Goal: Task Accomplishment & Management: Complete application form

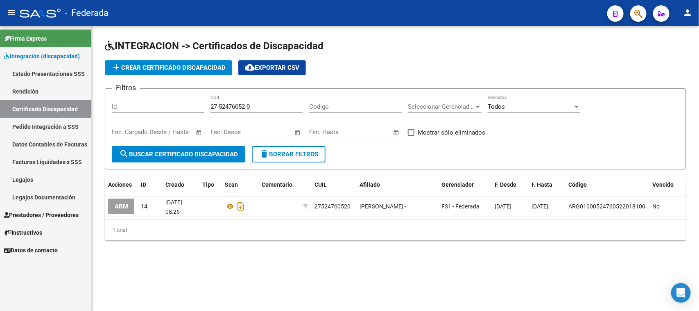
click at [33, 173] on link "Legajos" at bounding box center [45, 179] width 91 height 18
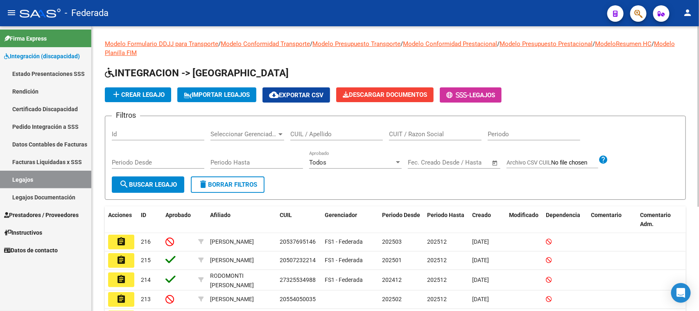
click at [156, 95] on span "add Crear Legajo" at bounding box center [137, 94] width 53 height 7
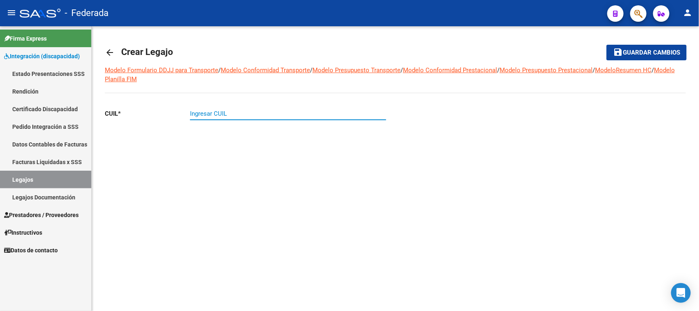
click at [220, 113] on input "Ingresar CUIL" at bounding box center [288, 113] width 196 height 7
paste input "27-52476052-0"
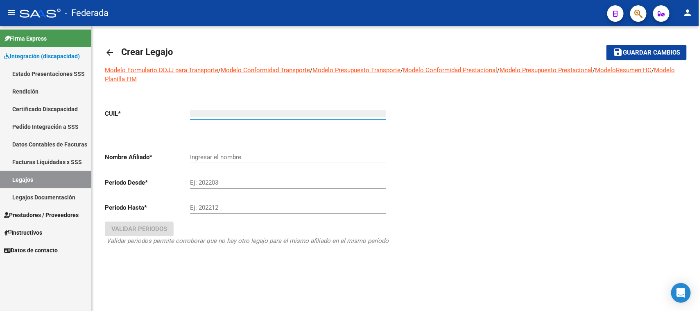
type input "27-52476052-0"
type input "[PERSON_NAME]"
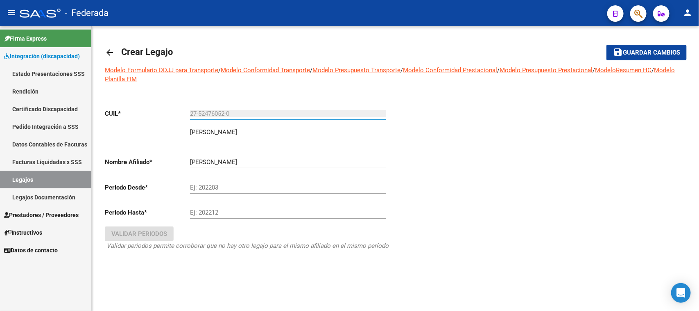
type input "27-52476052-0"
click at [211, 184] on input "Ej: 202203" at bounding box center [288, 187] width 196 height 7
type input "202502"
click at [201, 211] on input "Ej: 202212" at bounding box center [288, 212] width 196 height 7
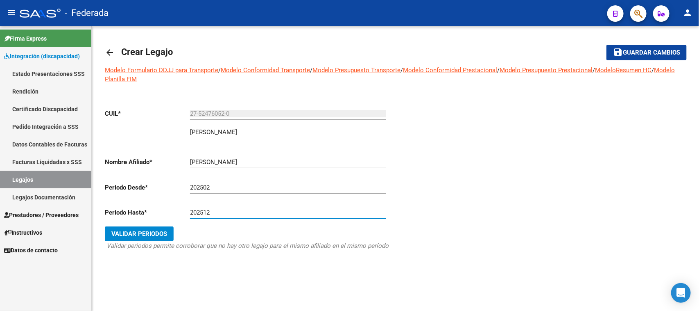
type input "202512"
click at [508, 161] on div at bounding box center [541, 190] width 291 height 177
click at [168, 231] on button "Validar Periodos" at bounding box center [139, 233] width 69 height 15
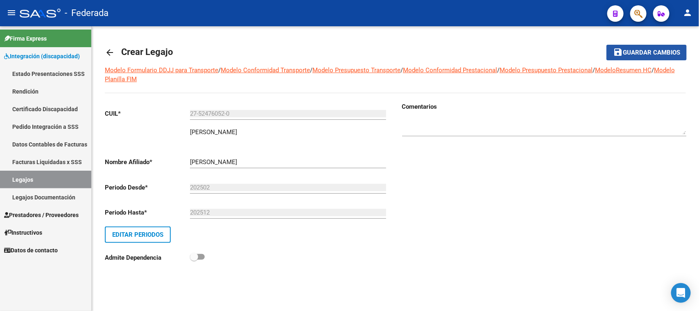
click at [621, 46] on button "save Guardar cambios" at bounding box center [647, 52] width 80 height 15
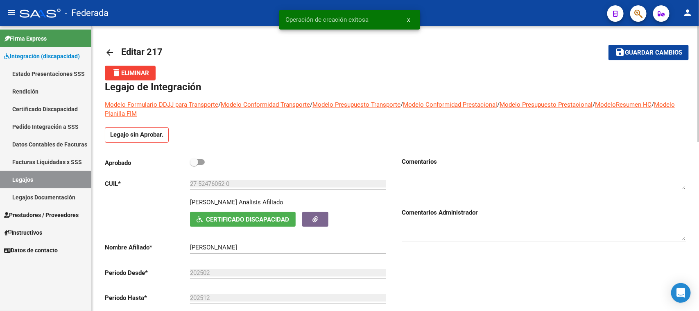
click at [25, 177] on link "Legajos" at bounding box center [45, 179] width 91 height 18
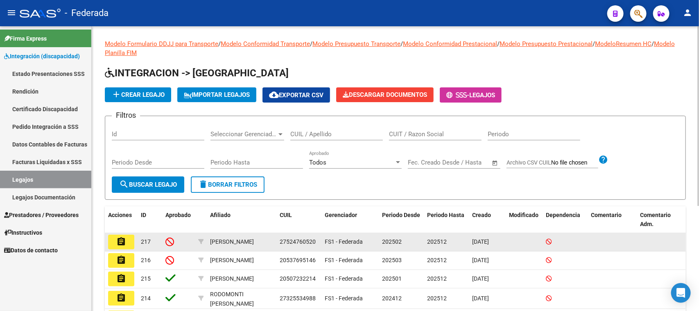
click at [130, 240] on button "assignment" at bounding box center [121, 241] width 26 height 15
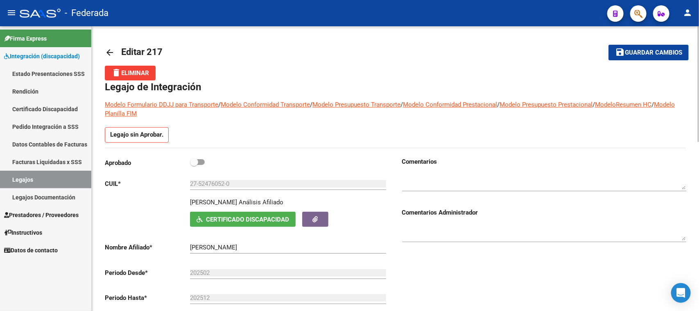
click at [234, 215] on span "Certificado Discapacidad" at bounding box center [247, 218] width 83 height 7
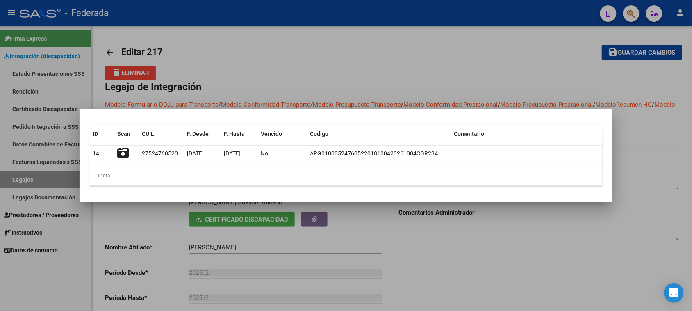
click at [656, 160] on div at bounding box center [346, 155] width 692 height 311
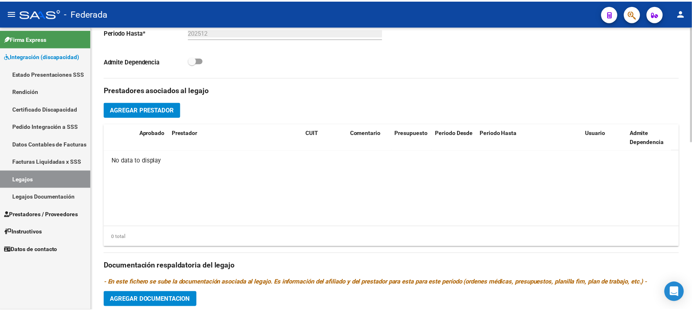
scroll to position [263, 0]
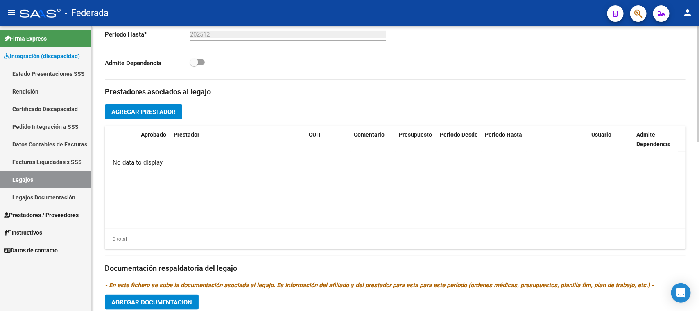
click at [165, 112] on span "Agregar Prestador" at bounding box center [143, 111] width 64 height 7
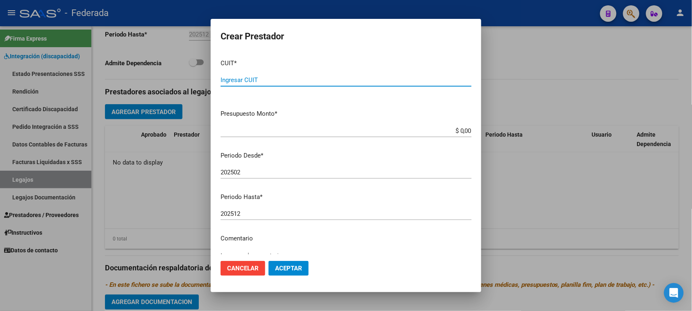
paste input "23-26845185-4"
type input "23-26845185-4"
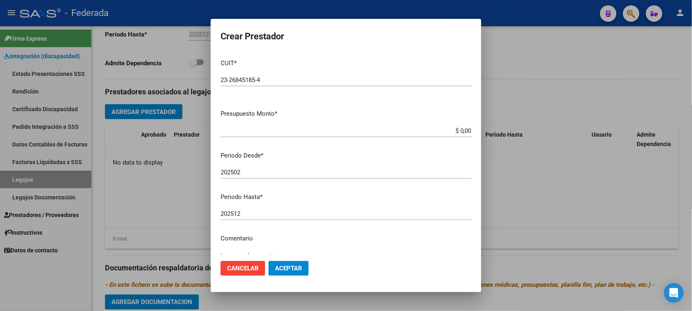
click at [371, 261] on mat-dialog-actions "Cancelar Aceptar" at bounding box center [345, 268] width 251 height 28
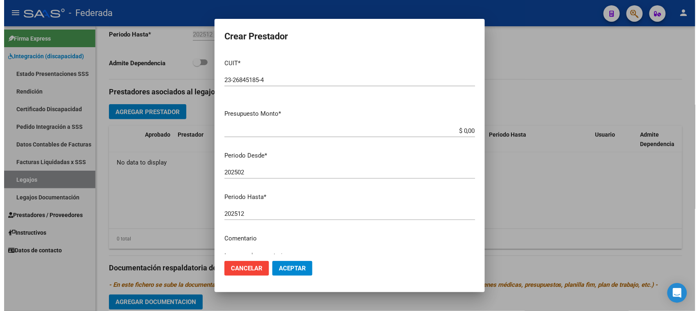
scroll to position [51, 0]
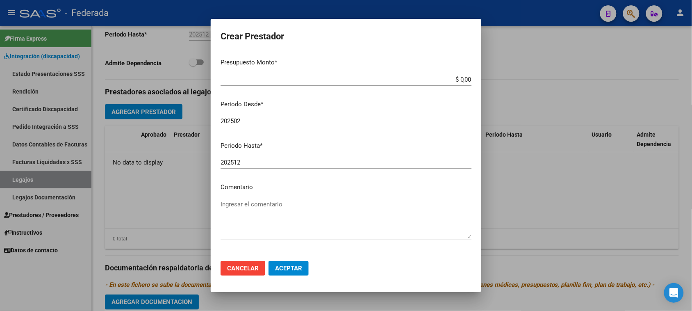
click at [279, 273] on button "Aceptar" at bounding box center [288, 268] width 40 height 15
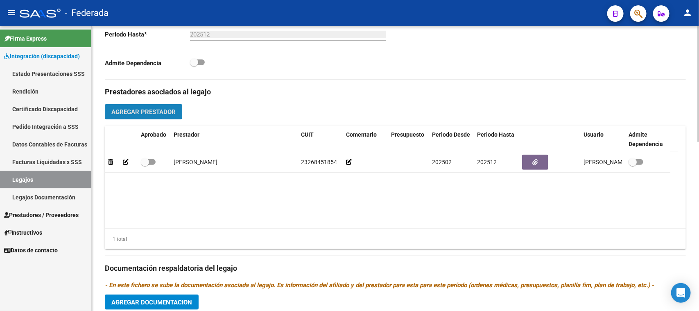
click at [171, 105] on button "Agregar Prestador" at bounding box center [143, 111] width 77 height 15
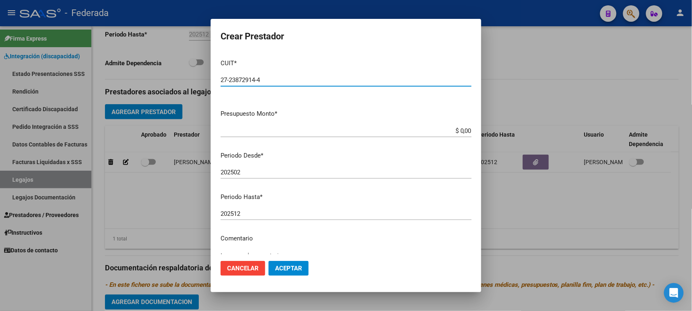
type input "27-23872914-4"
click at [280, 269] on span "Aceptar" at bounding box center [288, 267] width 27 height 7
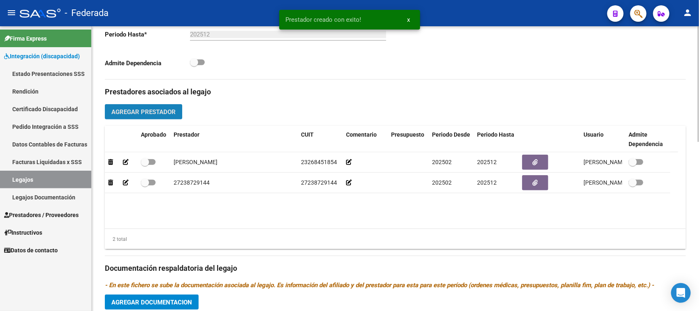
click at [171, 113] on span "Agregar Prestador" at bounding box center [143, 111] width 64 height 7
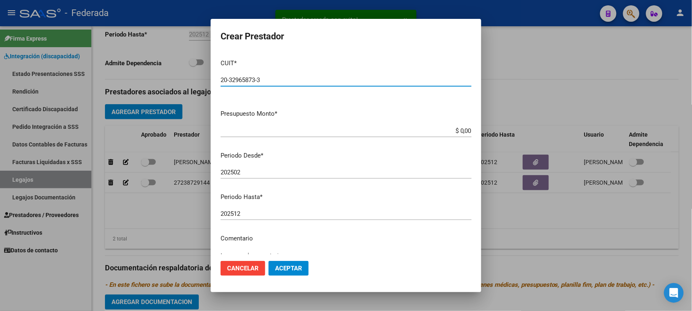
type input "20-32965873-3"
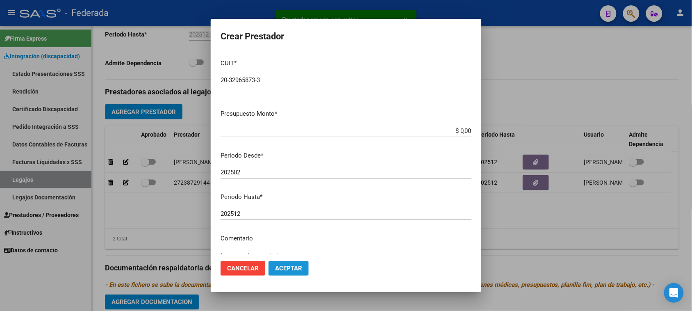
click at [297, 267] on span "Aceptar" at bounding box center [288, 267] width 27 height 7
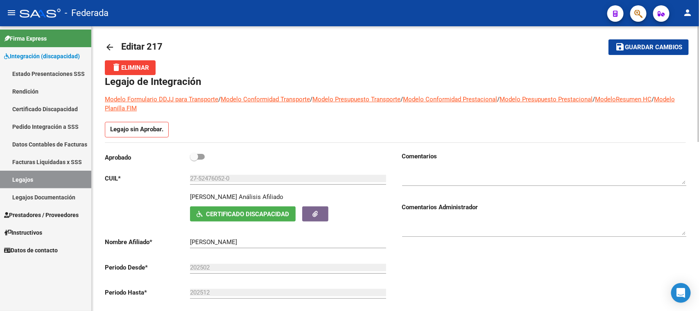
scroll to position [0, 0]
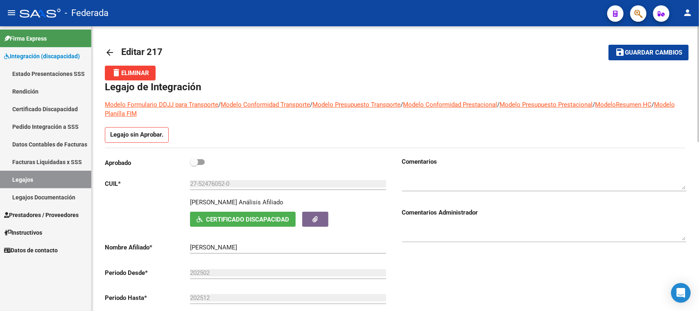
click at [672, 50] on span "Guardar cambios" at bounding box center [653, 52] width 57 height 7
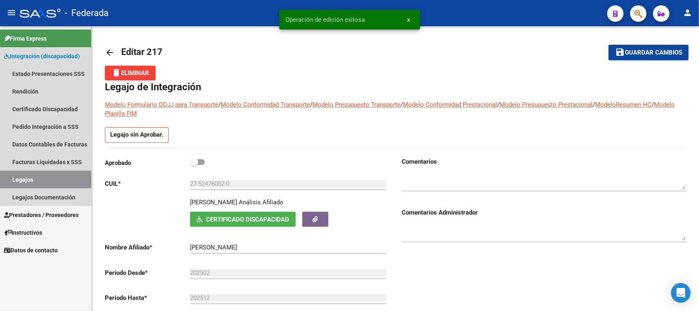
click at [59, 179] on link "Legajos" at bounding box center [45, 179] width 91 height 18
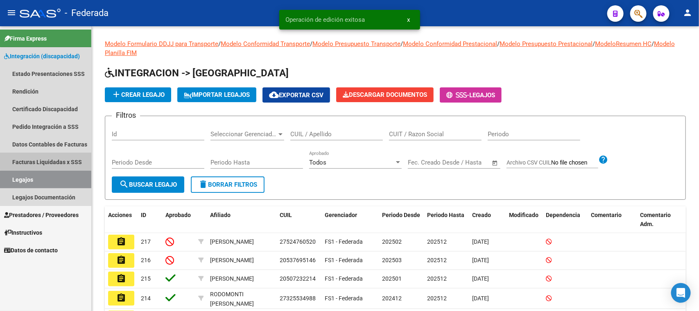
click at [58, 161] on link "Facturas Liquidadas x SSS" at bounding box center [45, 162] width 91 height 18
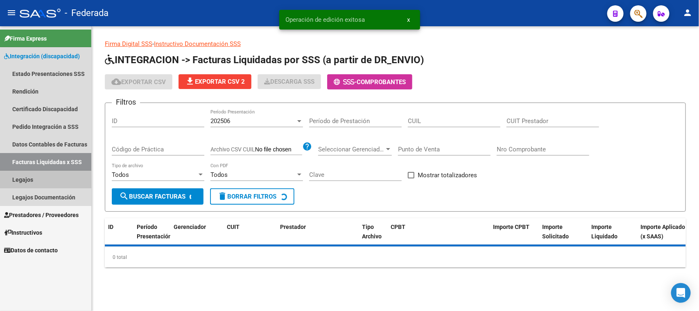
click at [58, 175] on link "Legajos" at bounding box center [45, 179] width 91 height 18
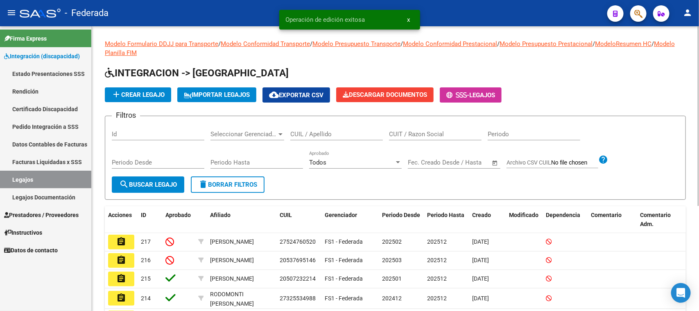
scroll to position [51, 0]
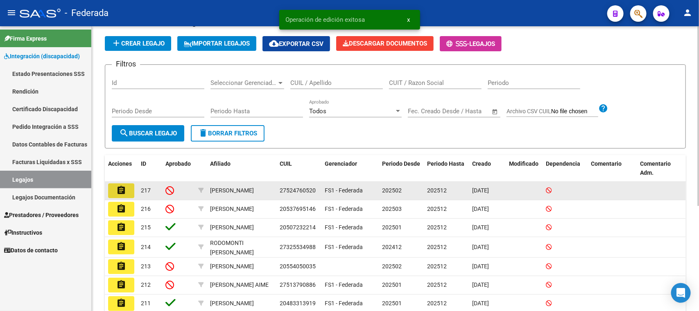
click at [124, 193] on mat-icon "assignment" at bounding box center [121, 190] width 10 height 10
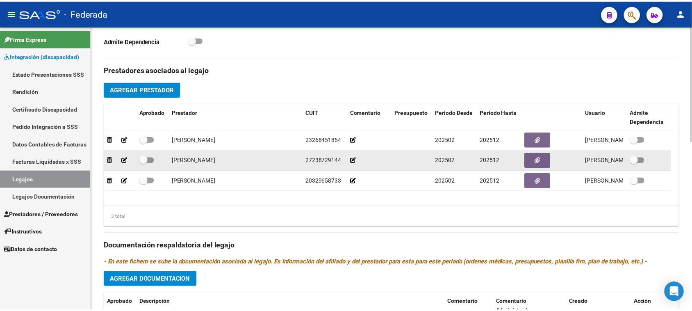
scroll to position [256, 0]
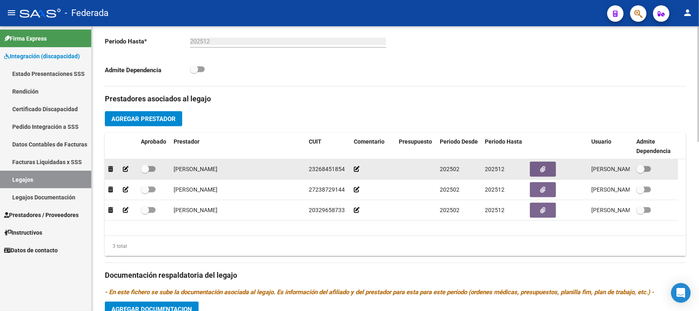
click at [124, 169] on icon at bounding box center [126, 169] width 6 height 6
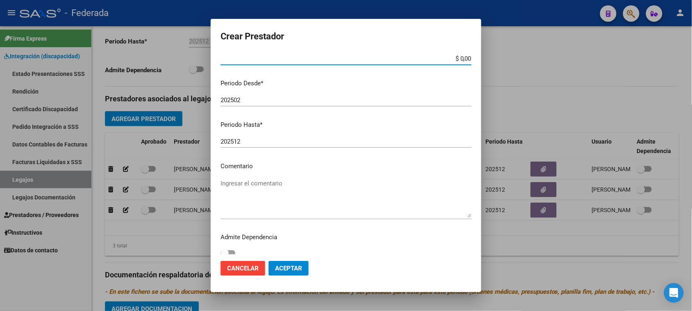
scroll to position [78, 0]
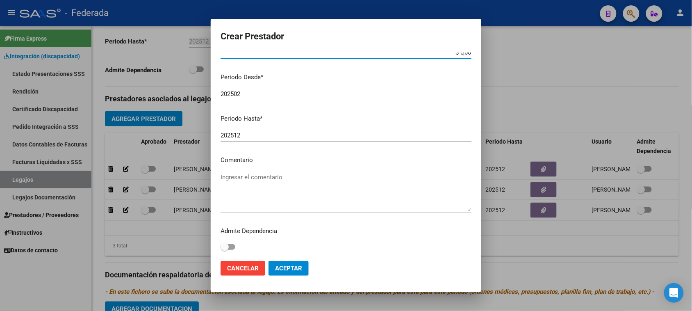
click at [256, 177] on textarea "Ingresar el comentario" at bounding box center [345, 191] width 251 height 39
paste textarea "FONOAUDIOLOGÍA"
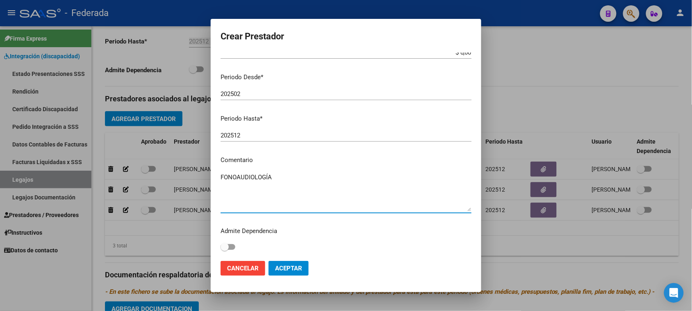
type textarea "FONOAUDIOLOGÍA"
click at [295, 261] on button "Aceptar" at bounding box center [288, 268] width 40 height 15
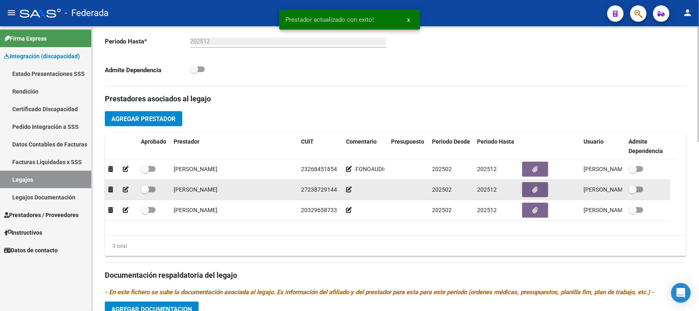
click at [128, 189] on icon at bounding box center [126, 189] width 6 height 6
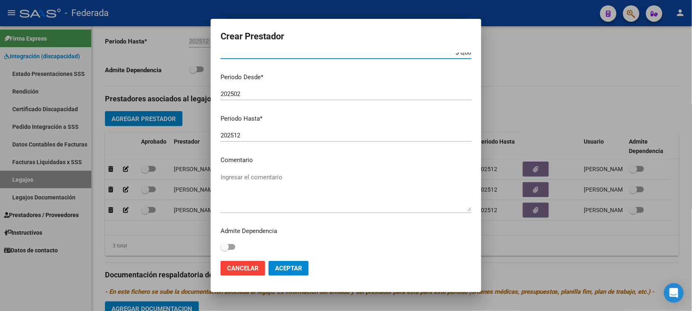
click at [253, 179] on textarea "Ingresar el comentario" at bounding box center [345, 191] width 251 height 39
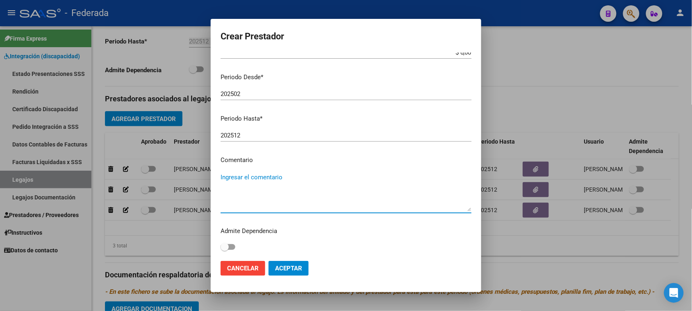
paste textarea "KINESIOLOGÍA"
type textarea "KINESIOLOGÍA"
click at [289, 266] on span "Aceptar" at bounding box center [288, 267] width 27 height 7
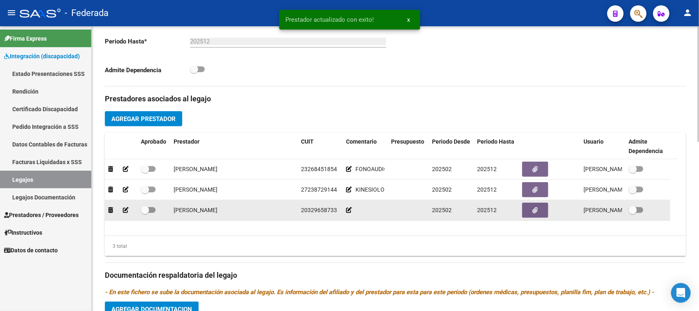
click at [125, 210] on icon at bounding box center [126, 210] width 6 height 6
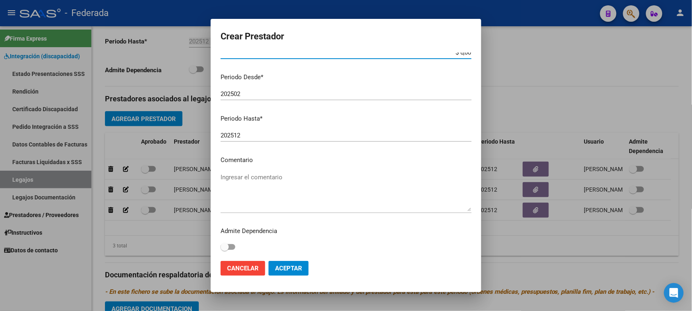
click at [234, 174] on textarea "Ingresar el comentario" at bounding box center [345, 191] width 251 height 39
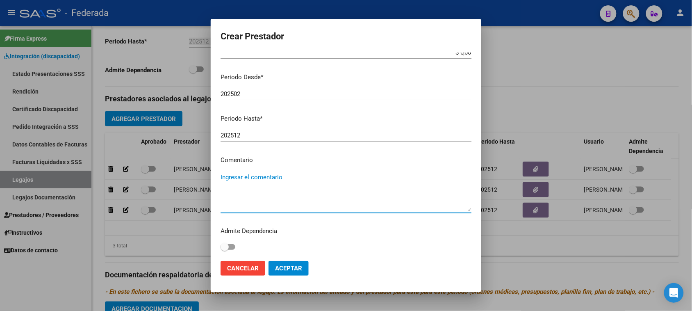
paste textarea "TRANSPORTE"
type textarea "TRANSPORTE"
click at [295, 262] on button "Aceptar" at bounding box center [288, 268] width 40 height 15
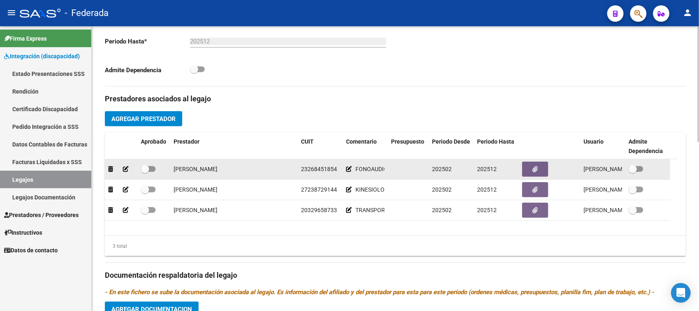
click at [146, 166] on span at bounding box center [145, 169] width 8 height 8
click at [145, 172] on input "checkbox" at bounding box center [145, 172] width 0 height 0
checkbox input "true"
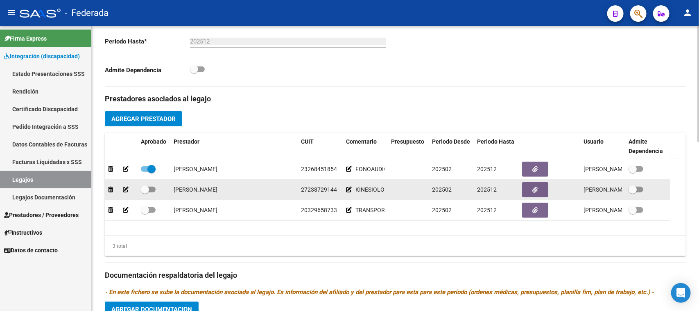
click at [149, 189] on span at bounding box center [148, 189] width 15 height 6
click at [145, 192] on input "checkbox" at bounding box center [145, 192] width 0 height 0
checkbox input "true"
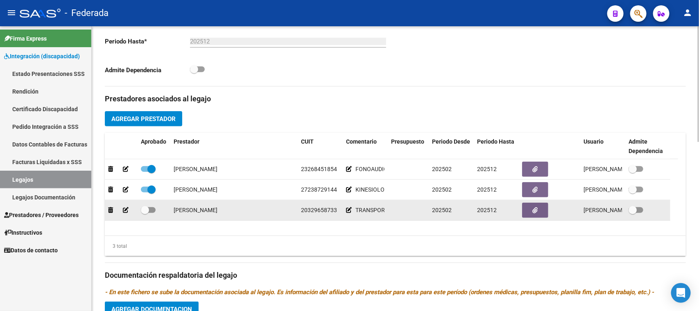
click at [150, 211] on span at bounding box center [148, 210] width 15 height 6
click at [145, 213] on input "checkbox" at bounding box center [145, 213] width 0 height 0
checkbox input "true"
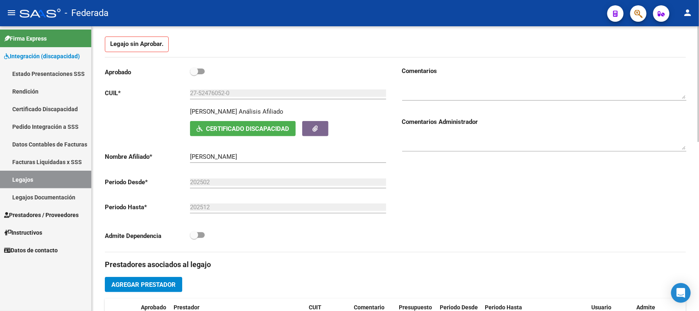
scroll to position [51, 0]
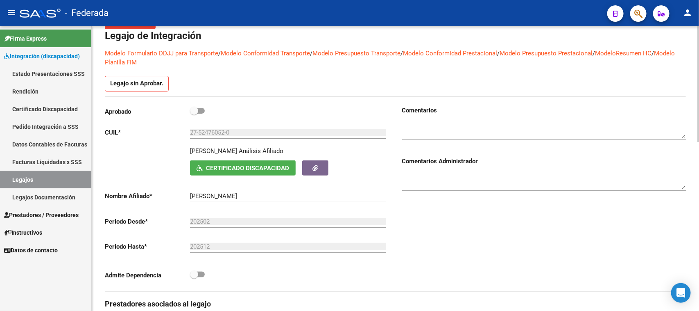
click at [193, 109] on span at bounding box center [194, 111] width 8 height 8
click at [194, 113] on input "checkbox" at bounding box center [194, 113] width 0 height 0
checkbox input "true"
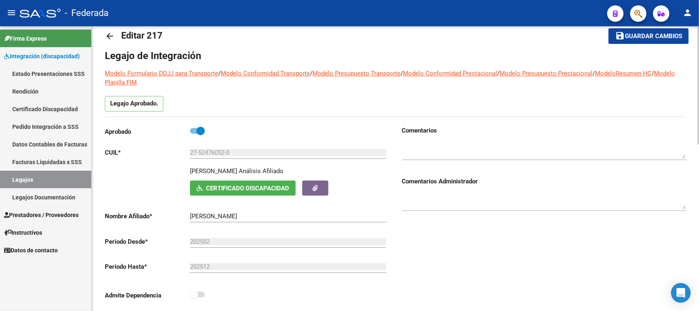
scroll to position [0, 0]
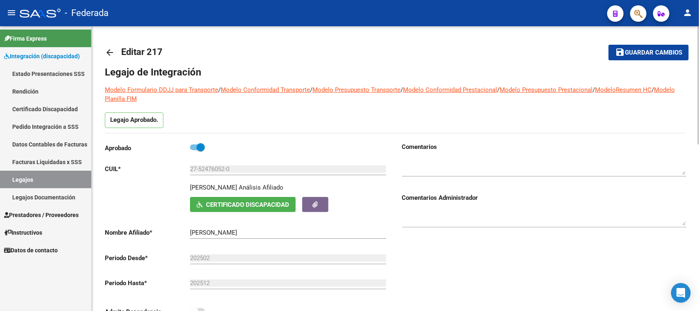
click at [641, 59] on button "save Guardar cambios" at bounding box center [649, 52] width 80 height 15
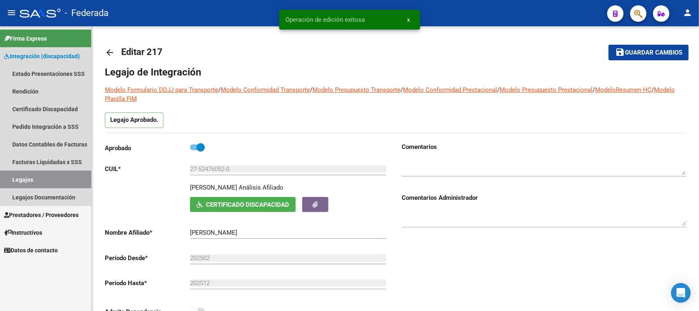
click at [67, 181] on link "Legajos" at bounding box center [45, 179] width 91 height 18
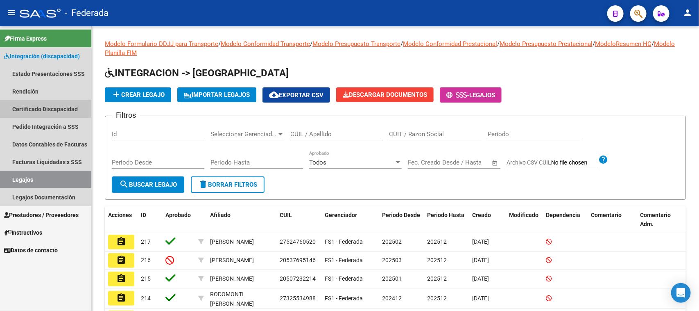
click at [40, 109] on link "Certificado Discapacidad" at bounding box center [45, 109] width 91 height 18
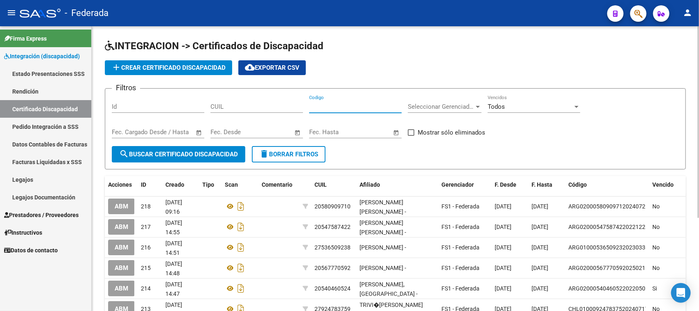
click at [334, 105] on input "Codigo" at bounding box center [355, 106] width 93 height 7
click at [274, 107] on input "CUIL" at bounding box center [257, 106] width 93 height 7
paste input "27-54577027-5"
click at [204, 154] on span "search Buscar Certificado Discapacidad" at bounding box center [178, 153] width 119 height 7
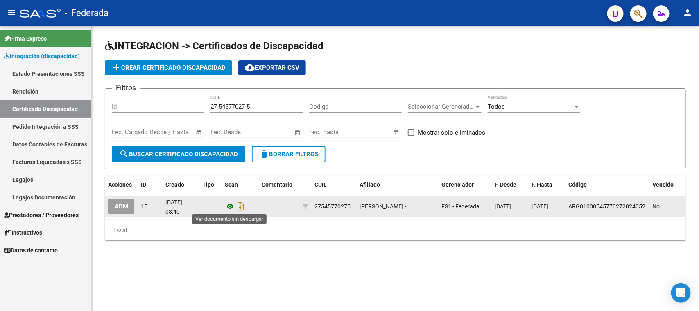
click at [230, 203] on icon at bounding box center [230, 206] width 11 height 10
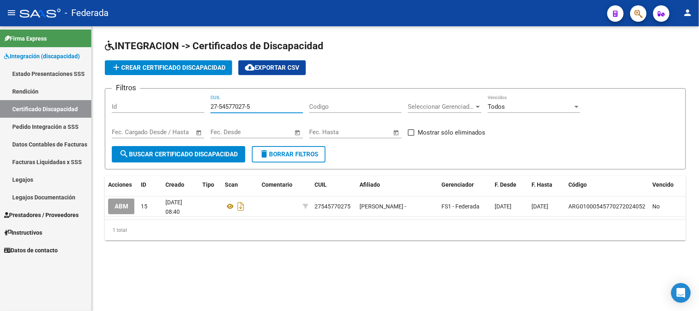
drag, startPoint x: 283, startPoint y: 107, endPoint x: 147, endPoint y: 107, distance: 136.4
click at [147, 107] on div "Filtros Id 27-54577027-5 CUIL Codigo Seleccionar Gerenciador Seleccionar Gerenc…" at bounding box center [395, 120] width 567 height 51
paste input "9043461-8"
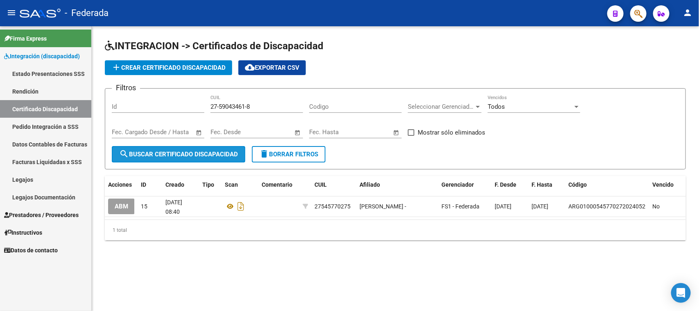
click at [169, 152] on span "search Buscar Certificado Discapacidad" at bounding box center [178, 153] width 119 height 7
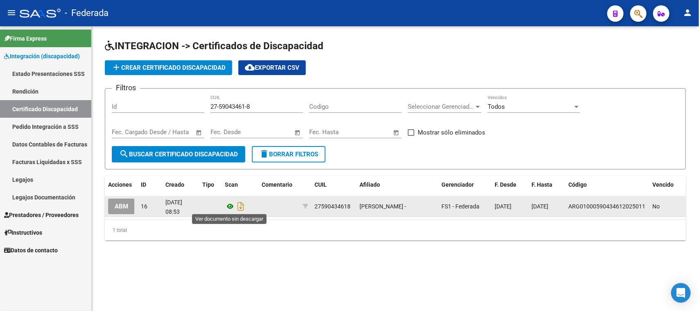
click at [226, 206] on icon at bounding box center [230, 206] width 11 height 10
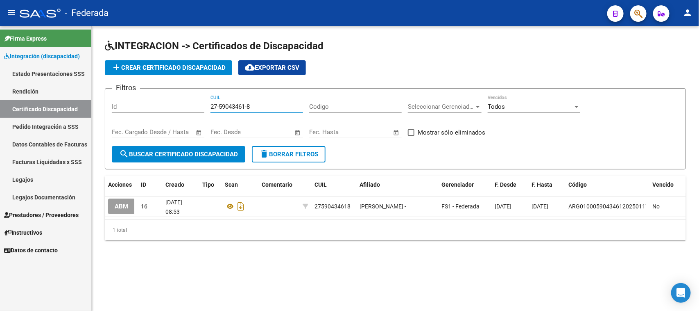
drag, startPoint x: 253, startPoint y: 103, endPoint x: 181, endPoint y: 103, distance: 71.7
click at [181, 103] on div "Filtros Id 27-59043461-8 CUIL Codigo Seleccionar Gerenciador Seleccionar Gerenc…" at bounding box center [395, 120] width 567 height 51
paste input "4504347-0"
click at [213, 150] on span "search Buscar Certificado Discapacidad" at bounding box center [178, 153] width 119 height 7
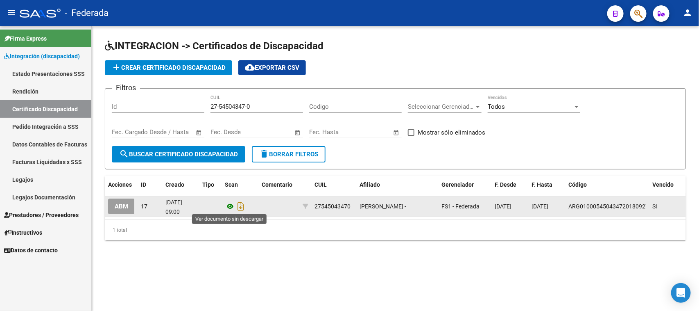
click at [228, 205] on icon at bounding box center [230, 206] width 11 height 10
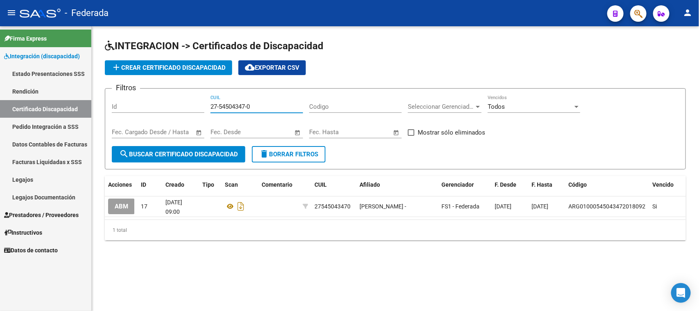
drag, startPoint x: 224, startPoint y: 102, endPoint x: 212, endPoint y: 102, distance: 11.9
click at [212, 103] on input "27-54504347-0" at bounding box center [257, 106] width 93 height 7
click at [265, 104] on input "27-54504347-0" at bounding box center [257, 106] width 93 height 7
drag, startPoint x: 265, startPoint y: 104, endPoint x: 203, endPoint y: 104, distance: 61.4
click at [203, 104] on div "Filtros Id 27-54504347-0 CUIL Codigo Seleccionar Gerenciador Seleccionar Gerenc…" at bounding box center [395, 120] width 567 height 51
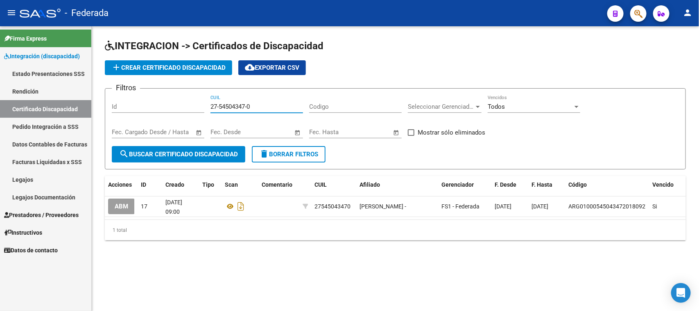
paste input "3528363-5"
type input "27-53528363-5"
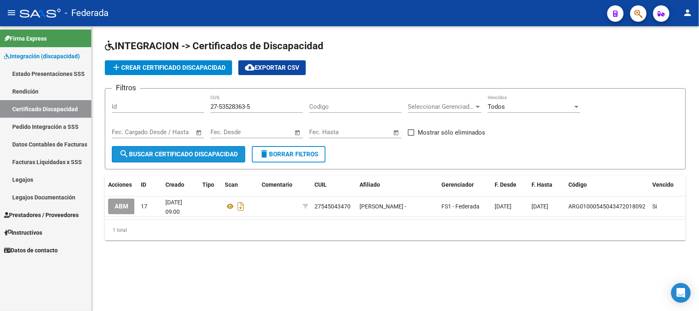
click at [204, 150] on span "search Buscar Certificado Discapacidad" at bounding box center [178, 153] width 119 height 7
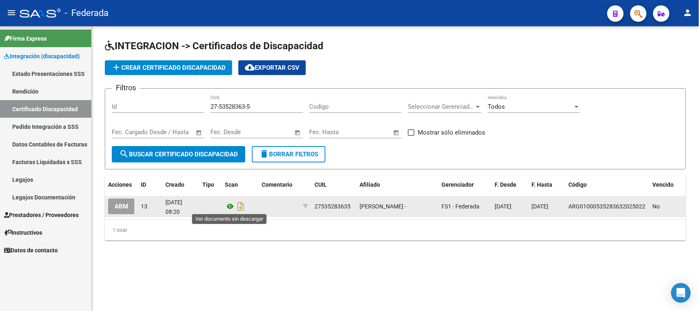
click at [227, 206] on icon at bounding box center [230, 206] width 11 height 10
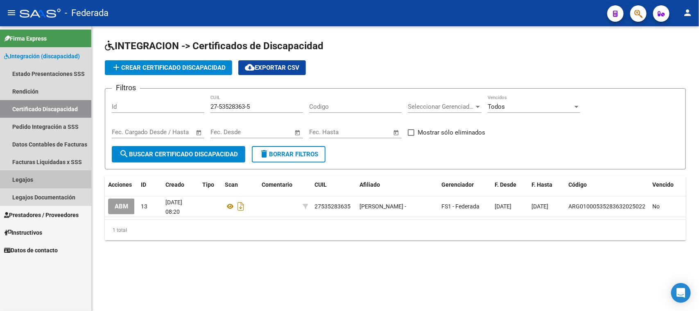
click at [46, 175] on link "Legajos" at bounding box center [45, 179] width 91 height 18
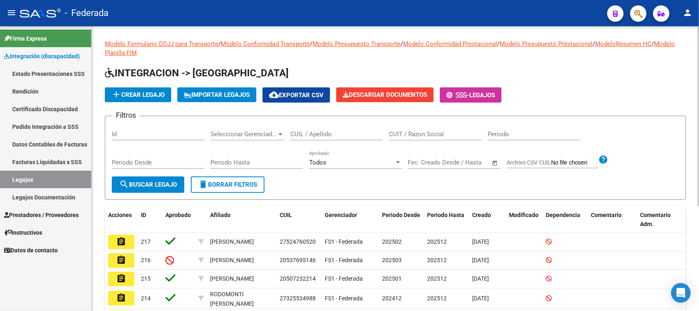
click at [324, 136] on input "CUIL / Apellido" at bounding box center [336, 133] width 93 height 7
paste input "27535283635"
type input "27535283635"
click at [150, 181] on span "search Buscar Legajo" at bounding box center [148, 184] width 58 height 7
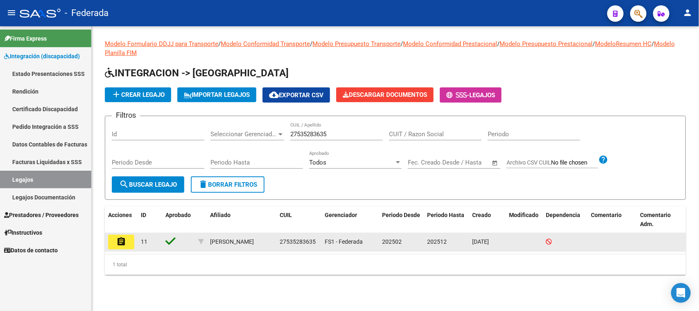
click at [119, 241] on mat-icon "assignment" at bounding box center [121, 241] width 10 height 10
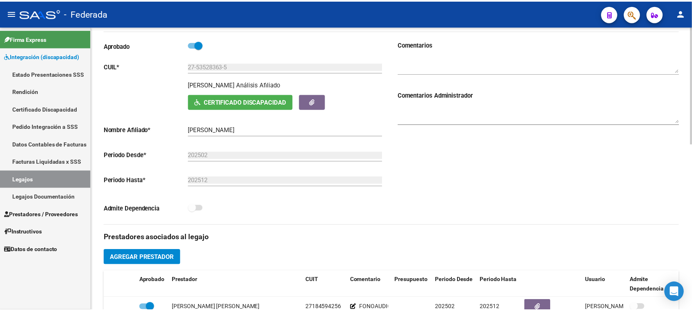
scroll to position [307, 0]
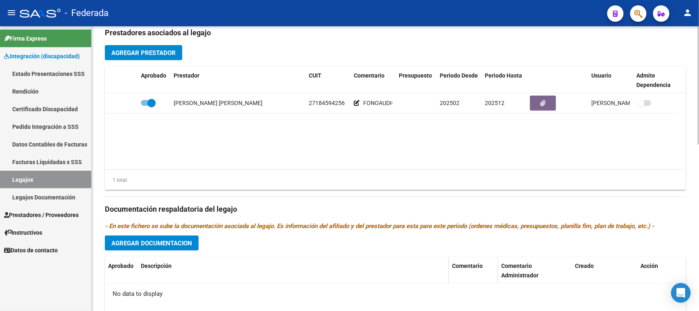
click at [169, 48] on button "Agregar Prestador" at bounding box center [143, 52] width 77 height 15
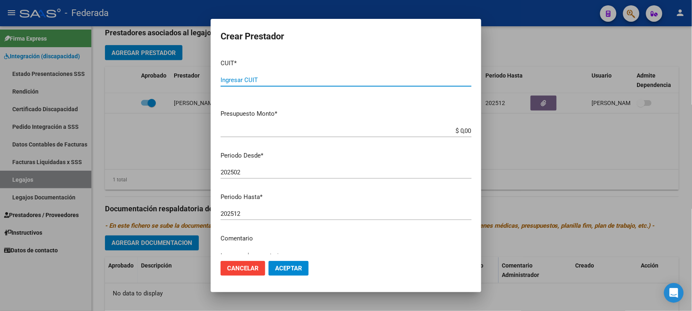
paste input "27-20907592-5"
type input "27-20907592-5"
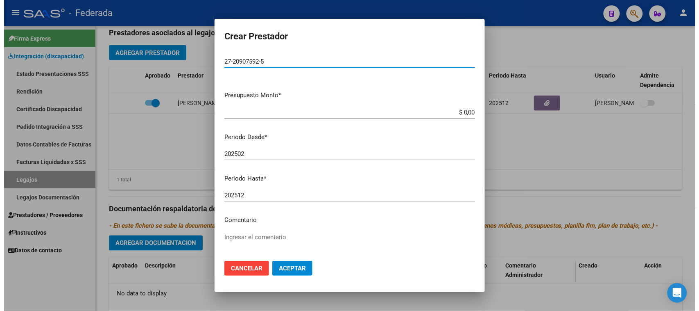
scroll to position [51, 0]
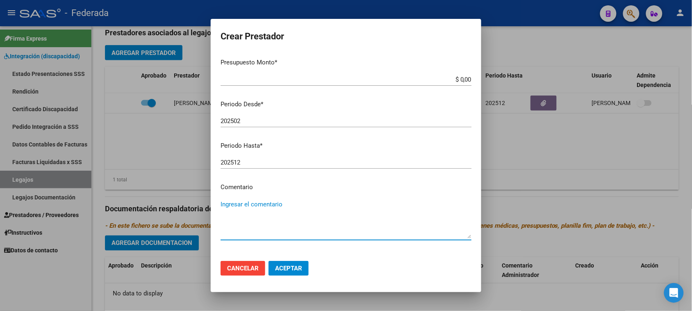
click at [251, 207] on textarea "Ingresar el comentario" at bounding box center [345, 219] width 251 height 39
paste textarea "PSICOPEDAGOGÍA"
type textarea "PSICOPEDAGOGÍA"
click at [293, 268] on span "Aceptar" at bounding box center [288, 267] width 27 height 7
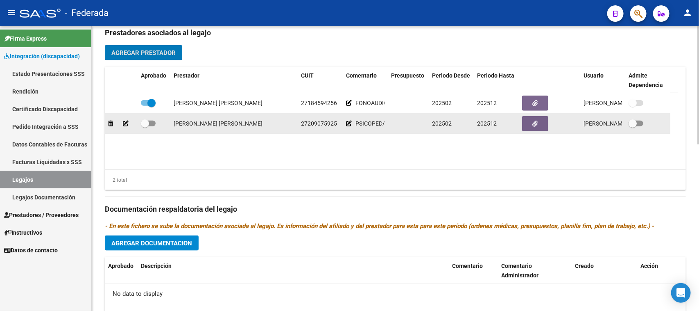
click at [147, 123] on span at bounding box center [145, 123] width 8 height 8
click at [145, 126] on input "checkbox" at bounding box center [145, 126] width 0 height 0
checkbox input "true"
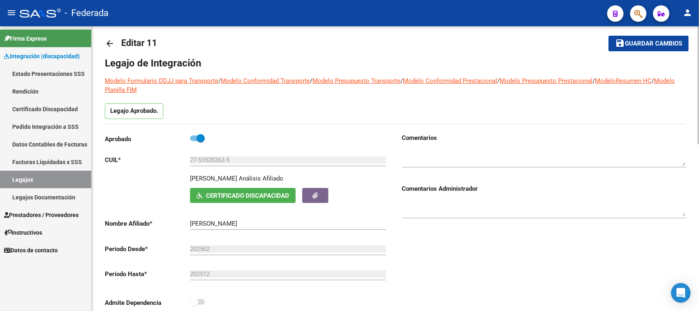
scroll to position [0, 0]
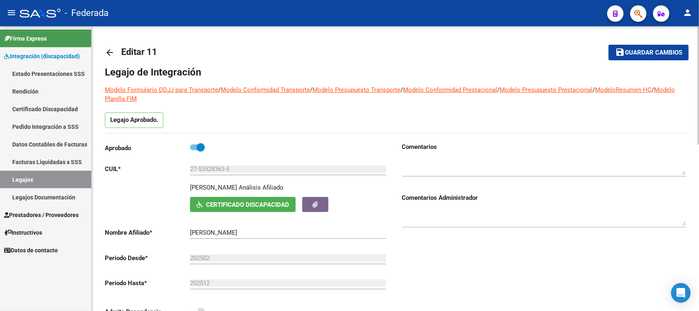
click at [652, 51] on span "Guardar cambios" at bounding box center [653, 52] width 57 height 7
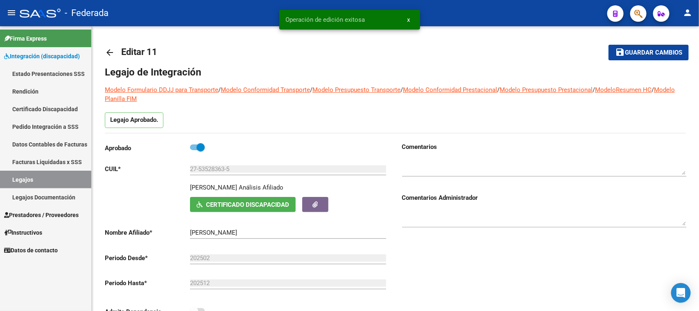
click at [406, 18] on button "x" at bounding box center [409, 19] width 16 height 15
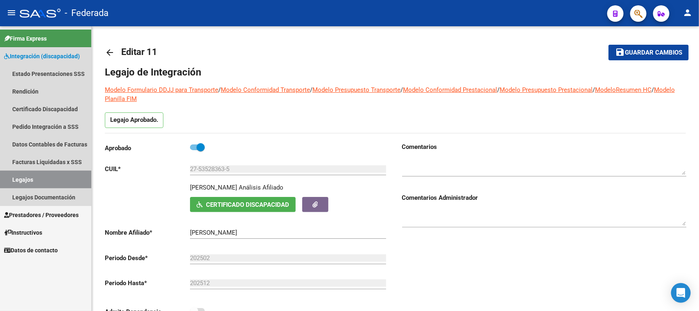
click at [64, 180] on link "Legajos" at bounding box center [45, 179] width 91 height 18
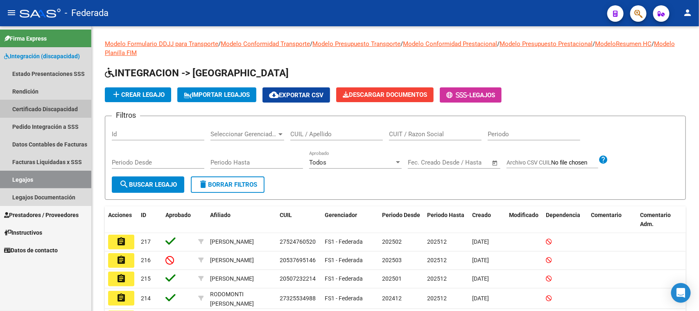
click at [50, 107] on link "Certificado Discapacidad" at bounding box center [45, 109] width 91 height 18
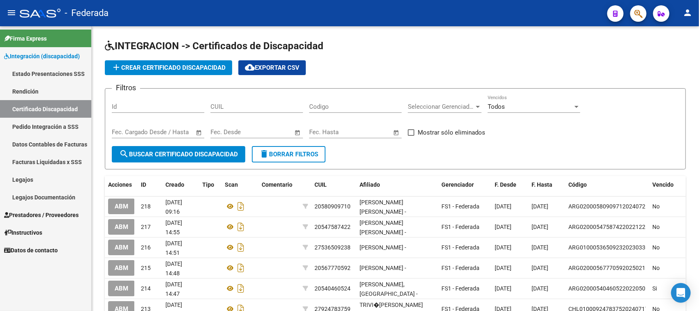
click at [255, 105] on input "CUIL" at bounding box center [257, 106] width 93 height 7
paste input "27-59043461-8"
type input "27-59043461-8"
click at [190, 156] on span "search Buscar Certificado Discapacidad" at bounding box center [178, 153] width 119 height 7
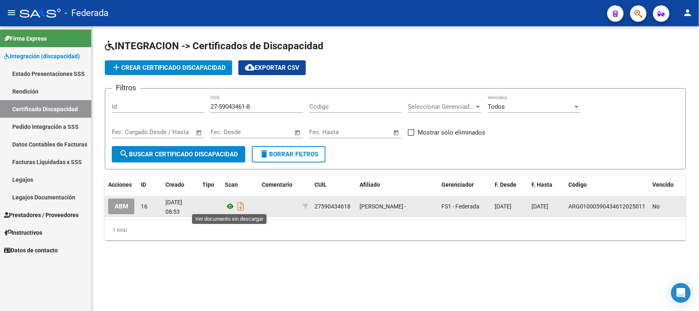
click at [228, 204] on icon at bounding box center [230, 206] width 11 height 10
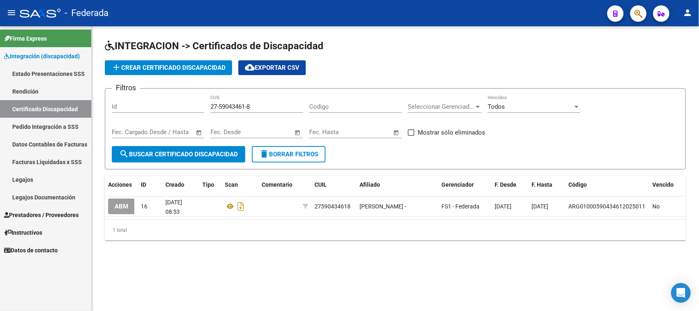
click at [25, 176] on link "Legajos" at bounding box center [45, 179] width 91 height 18
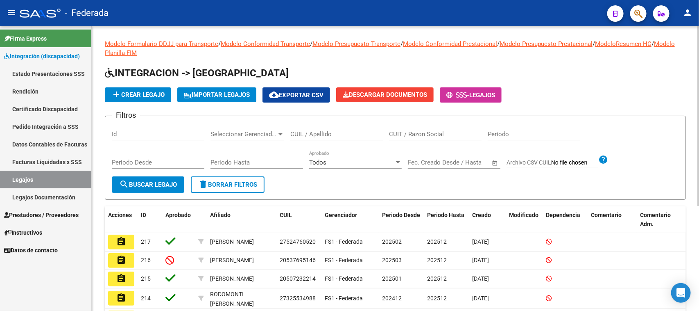
click at [312, 125] on div "CUIL / Apellido" at bounding box center [336, 131] width 93 height 18
paste input "27590434618"
type input "27590434618"
click at [175, 181] on span "search Buscar Legajo" at bounding box center [148, 184] width 58 height 7
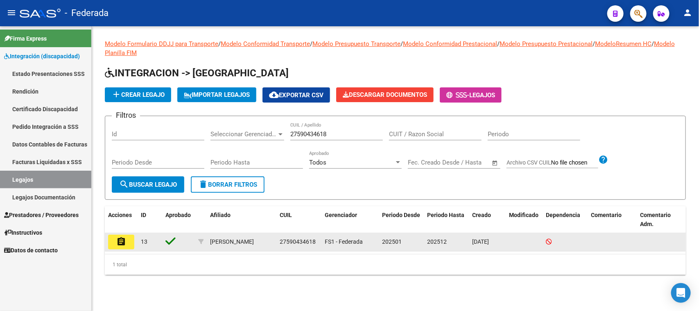
click at [129, 242] on button "assignment" at bounding box center [121, 241] width 26 height 15
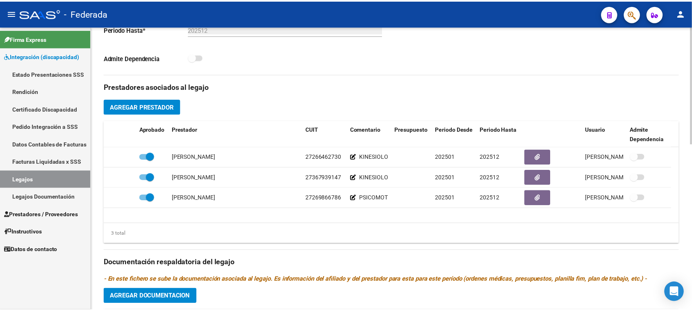
scroll to position [307, 0]
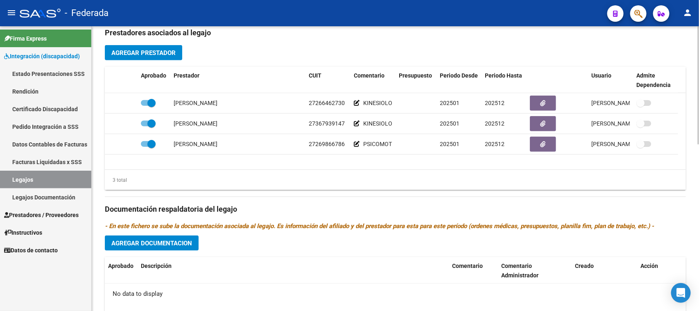
click at [150, 51] on span "Agregar Prestador" at bounding box center [143, 52] width 64 height 7
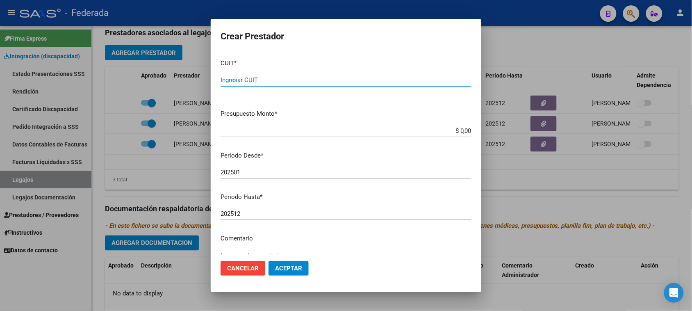
paste input "23-32585947-4"
type input "23-32585947-4"
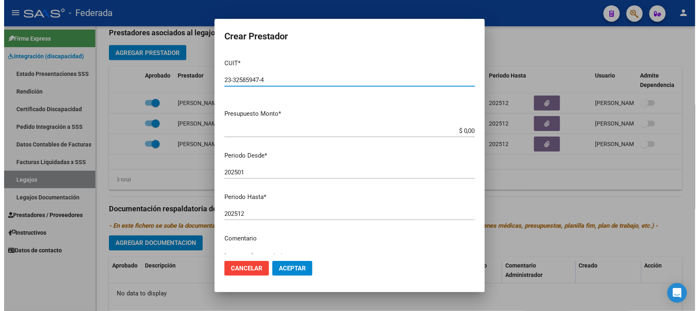
scroll to position [51, 0]
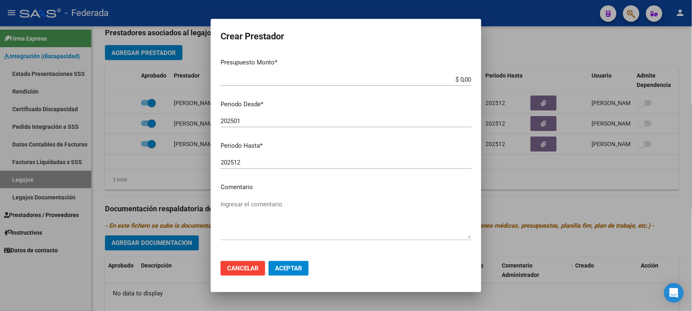
click at [251, 189] on p "Comentario" at bounding box center [345, 186] width 251 height 9
click at [250, 187] on p "Comentario" at bounding box center [345, 186] width 251 height 9
click at [234, 202] on textarea "Ingresar el comentario" at bounding box center [345, 219] width 251 height 39
paste textarea "FONOAUDIOLOGÍA"
type textarea "FONOAUDIOLOGÍA"
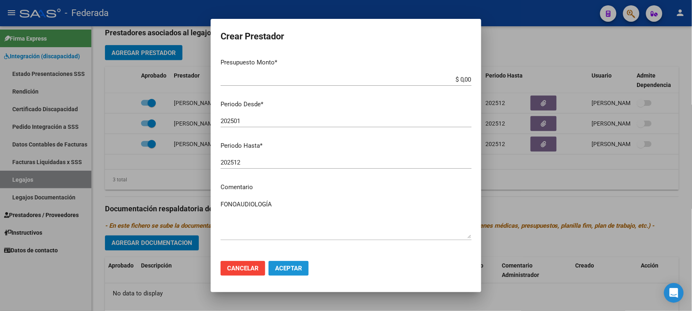
click at [283, 267] on span "Aceptar" at bounding box center [288, 267] width 27 height 7
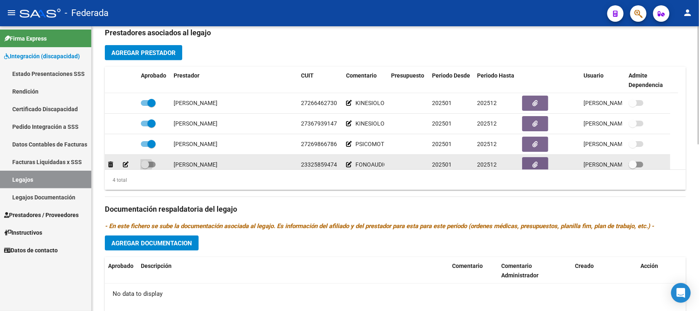
click at [147, 163] on span at bounding box center [145, 164] width 8 height 8
click at [145, 167] on input "checkbox" at bounding box center [145, 167] width 0 height 0
checkbox input "true"
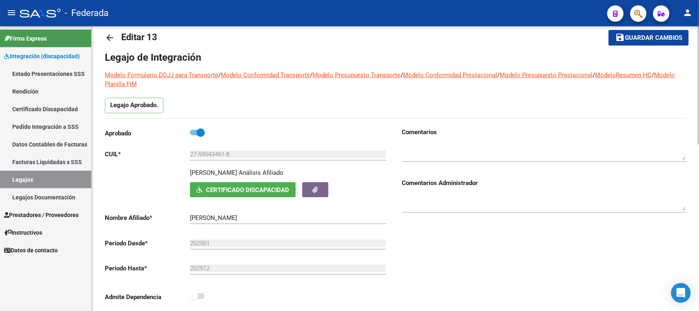
scroll to position [0, 0]
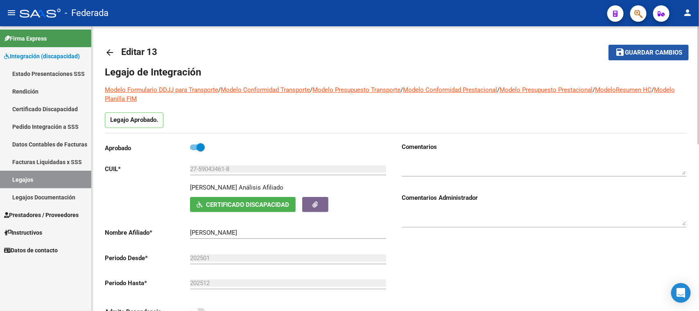
click at [644, 48] on button "save Guardar cambios" at bounding box center [649, 52] width 80 height 15
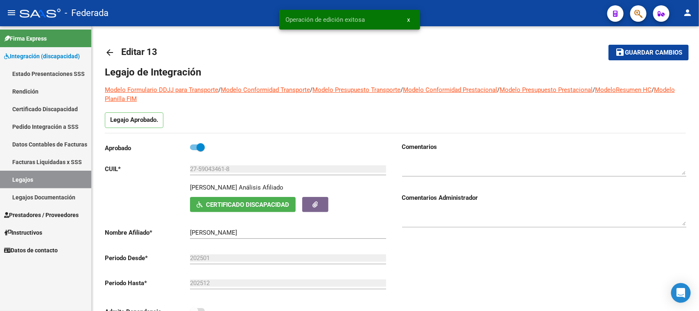
click at [404, 19] on button "x" at bounding box center [409, 19] width 16 height 15
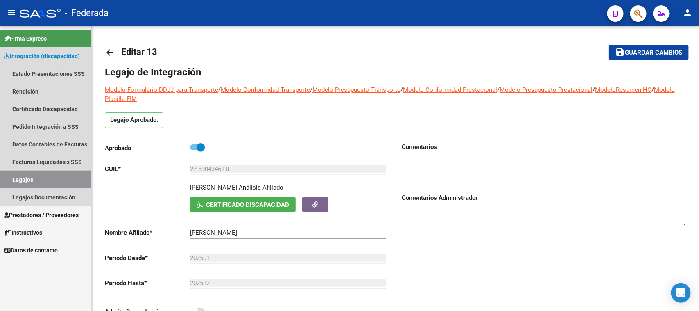
click at [61, 173] on link "Legajos" at bounding box center [45, 179] width 91 height 18
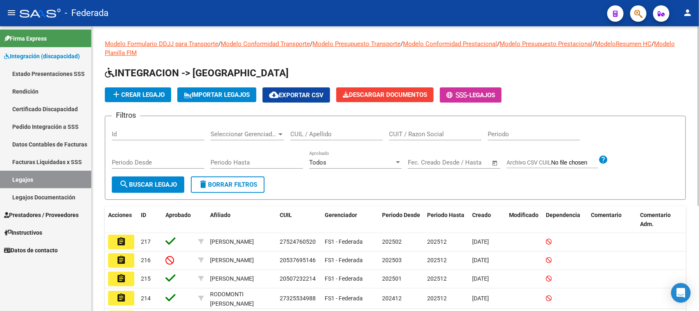
click at [320, 130] on input "CUIL / Apellido" at bounding box center [336, 133] width 93 height 7
paste input "27545043470"
type input "27545043470"
click at [164, 184] on span "search Buscar Legajo" at bounding box center [148, 184] width 58 height 7
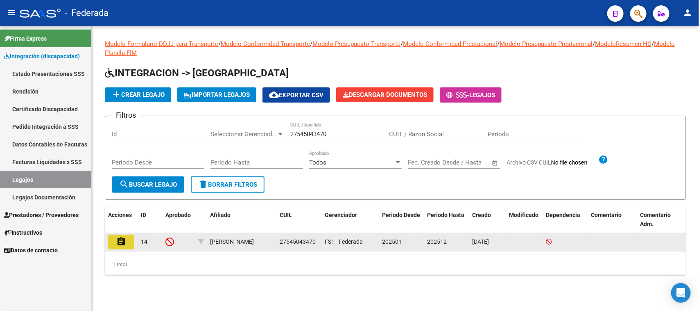
click at [122, 242] on mat-icon "assignment" at bounding box center [121, 241] width 10 height 10
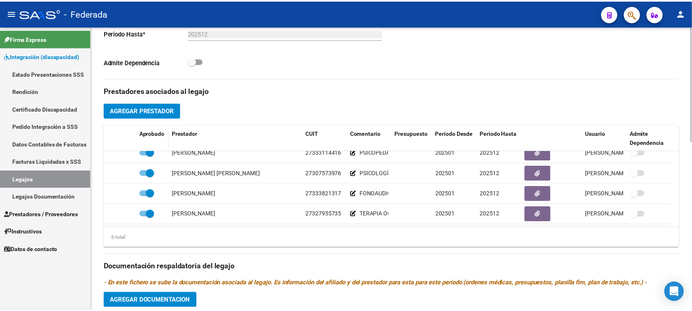
scroll to position [256, 0]
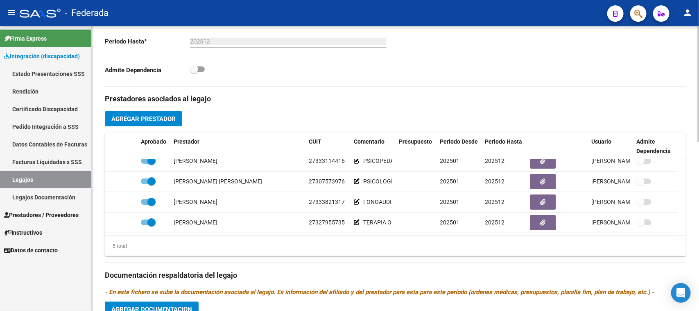
click at [161, 119] on span "Agregar Prestador" at bounding box center [143, 118] width 64 height 7
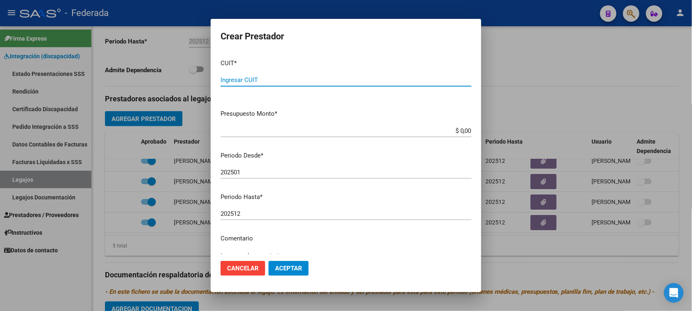
paste input "27-32129318-8"
type input "27-32129318-8"
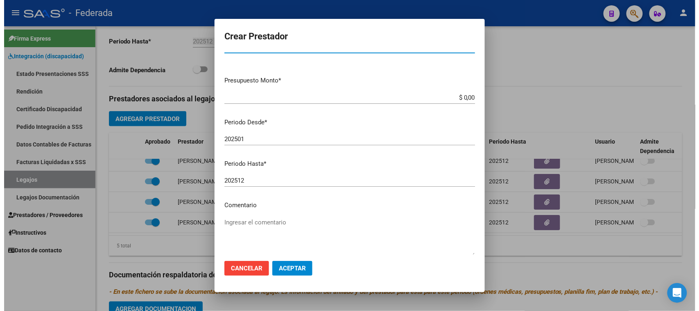
scroll to position [51, 0]
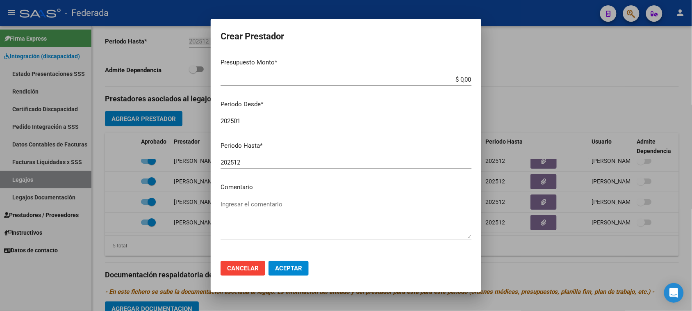
click at [250, 206] on textarea "Ingresar el comentario" at bounding box center [345, 219] width 251 height 39
paste textarea "KINESIOLOGÍA"
type textarea "KINESIOLOGÍA"
click at [280, 269] on span "Aceptar" at bounding box center [288, 267] width 27 height 7
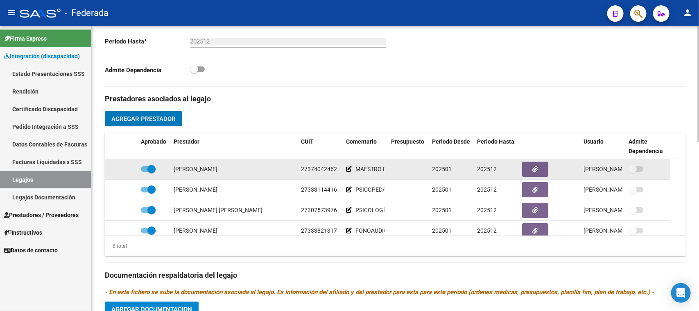
scroll to position [50, 0]
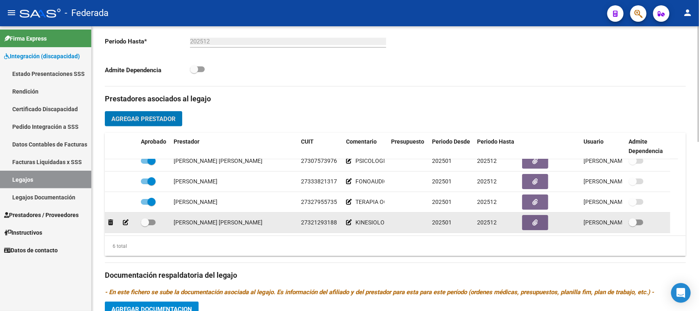
click at [145, 219] on span at bounding box center [145, 222] width 8 height 8
click at [145, 225] on input "checkbox" at bounding box center [145, 225] width 0 height 0
checkbox input "true"
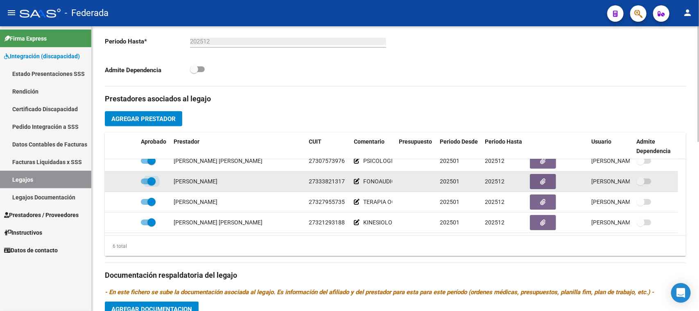
click at [154, 179] on span at bounding box center [151, 181] width 8 height 8
click at [145, 184] on input "checkbox" at bounding box center [145, 184] width 0 height 0
checkbox input "false"
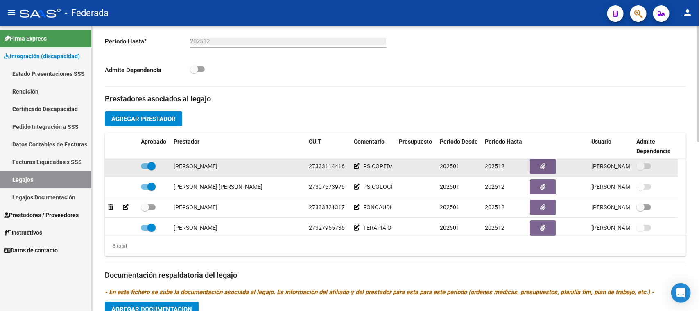
scroll to position [0, 0]
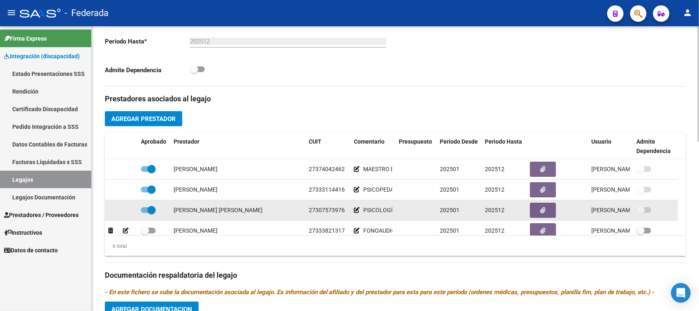
click at [154, 208] on span at bounding box center [151, 210] width 8 height 8
click at [145, 213] on input "checkbox" at bounding box center [145, 213] width 0 height 0
checkbox input "false"
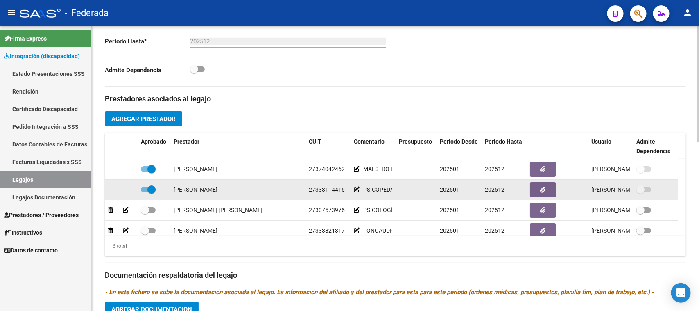
click at [150, 187] on span at bounding box center [151, 189] width 8 height 8
click at [145, 192] on input "checkbox" at bounding box center [145, 192] width 0 height 0
checkbox input "false"
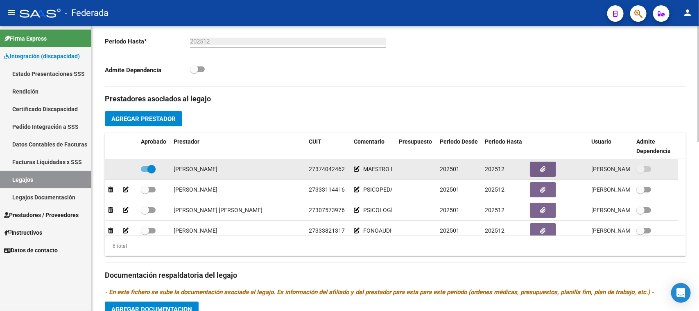
click at [150, 168] on span at bounding box center [151, 169] width 8 height 8
click at [145, 172] on input "checkbox" at bounding box center [145, 172] width 0 height 0
checkbox input "false"
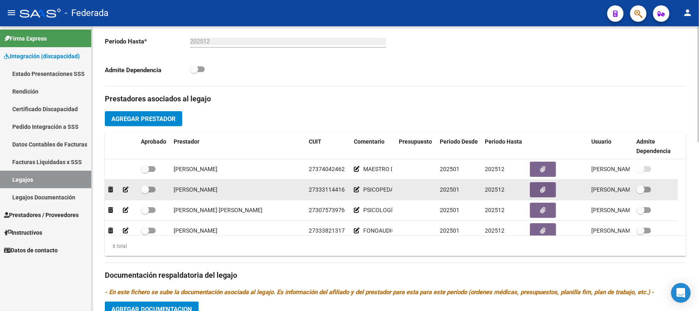
scroll to position [50, 0]
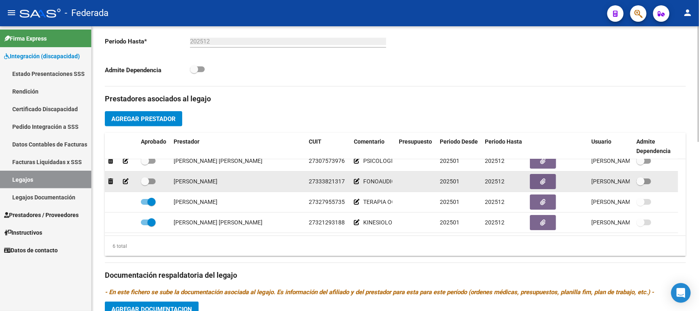
click at [146, 179] on span at bounding box center [145, 181] width 8 height 8
click at [145, 184] on input "checkbox" at bounding box center [145, 184] width 0 height 0
checkbox input "true"
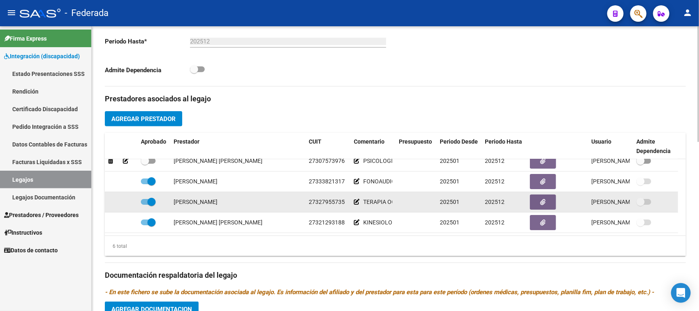
scroll to position [0, 0]
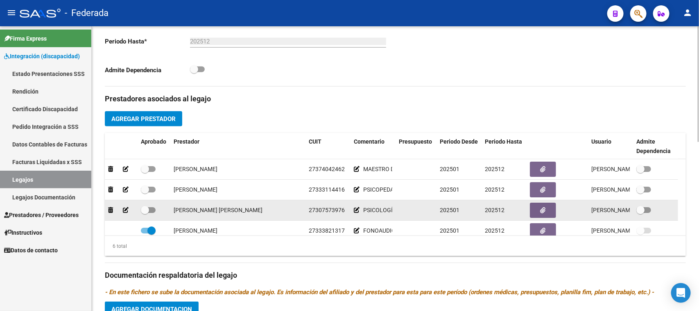
click at [147, 209] on span at bounding box center [145, 210] width 8 height 8
click at [145, 213] on input "checkbox" at bounding box center [145, 213] width 0 height 0
checkbox input "true"
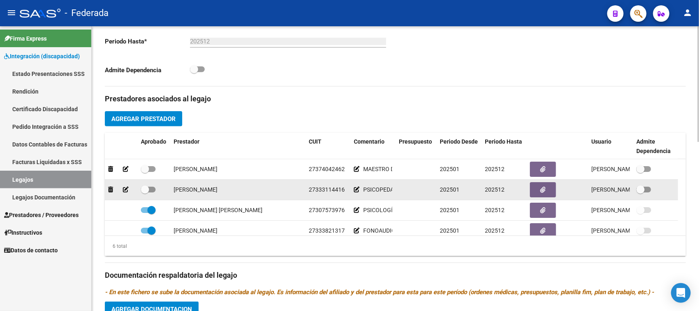
click at [148, 187] on span at bounding box center [145, 189] width 8 height 8
click at [145, 192] on input "checkbox" at bounding box center [145, 192] width 0 height 0
checkbox input "true"
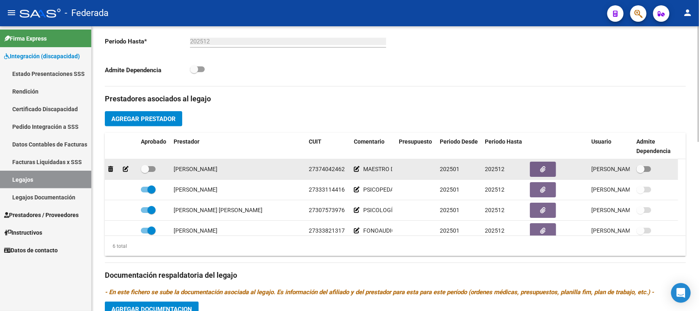
click at [146, 171] on span at bounding box center [145, 169] width 8 height 8
click at [145, 172] on input "checkbox" at bounding box center [145, 172] width 0 height 0
checkbox input "true"
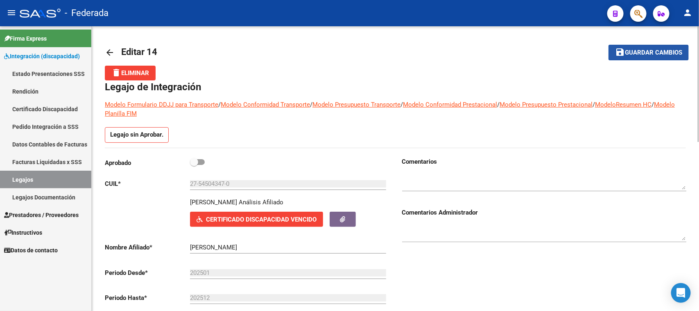
click at [639, 57] on button "save Guardar cambios" at bounding box center [649, 52] width 80 height 15
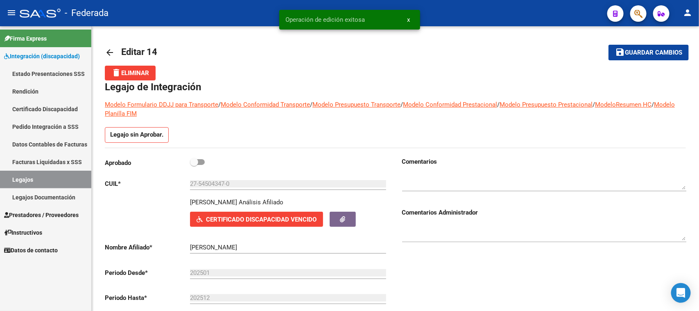
click at [40, 181] on link "Legajos" at bounding box center [45, 179] width 91 height 18
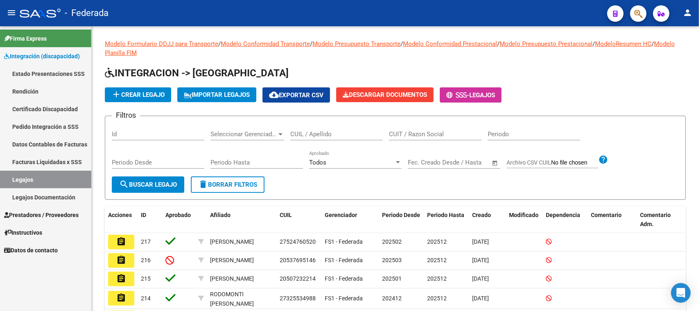
click at [47, 183] on link "Legajos" at bounding box center [45, 179] width 91 height 18
click at [304, 132] on input "CUIL / Apellido" at bounding box center [336, 133] width 93 height 7
paste input "27587743499"
type input "27587743499"
click at [168, 182] on span "search Buscar Legajo" at bounding box center [148, 184] width 58 height 7
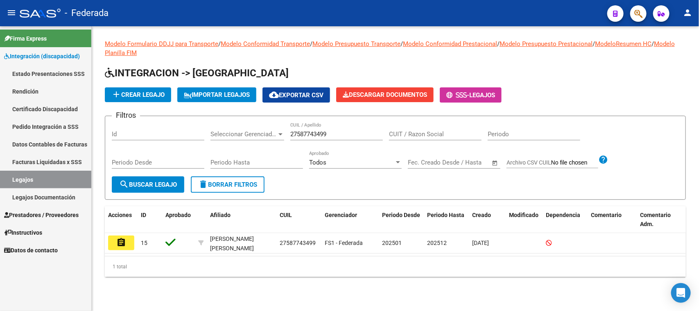
click at [39, 109] on link "Certificado Discapacidad" at bounding box center [45, 109] width 91 height 18
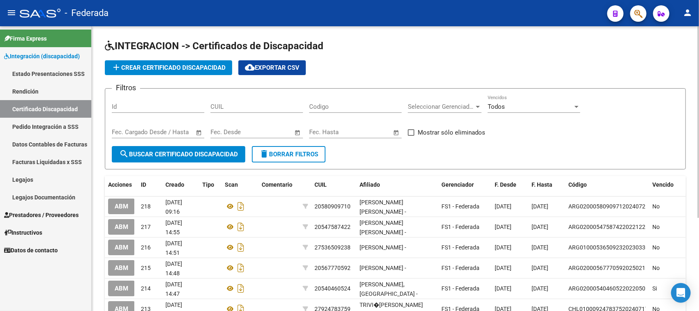
click at [265, 105] on input "CUIL" at bounding box center [257, 106] width 93 height 7
paste input "27-58774349-9"
type input "27-58774349-9"
click at [184, 160] on button "search Buscar Certificado Discapacidad" at bounding box center [179, 154] width 134 height 16
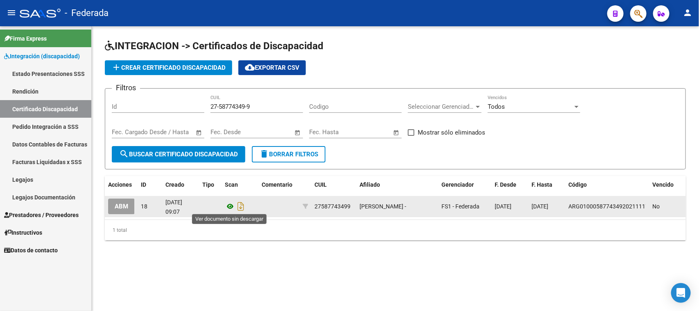
click at [230, 206] on icon at bounding box center [230, 206] width 11 height 10
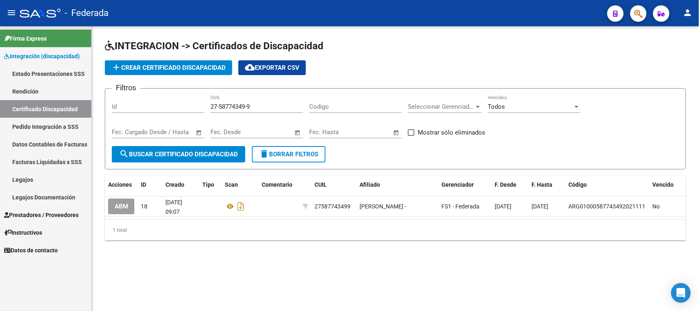
click at [38, 179] on link "Legajos" at bounding box center [45, 179] width 91 height 18
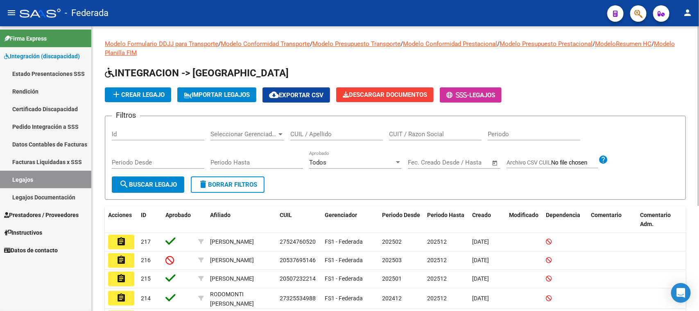
click at [312, 131] on input "CUIL / Apellido" at bounding box center [336, 133] width 93 height 7
paste input "27587743499"
type input "27587743499"
click at [159, 186] on span "search Buscar Legajo" at bounding box center [148, 184] width 58 height 7
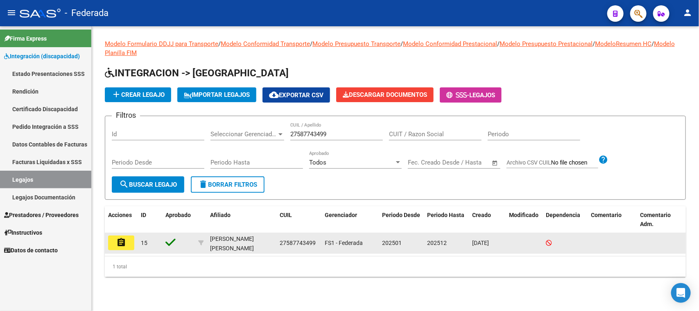
click at [124, 242] on mat-icon "assignment" at bounding box center [121, 242] width 10 height 10
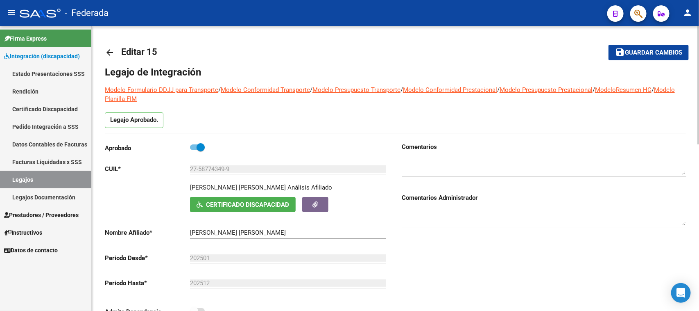
click at [195, 188] on p "[PERSON_NAME] [PERSON_NAME]" at bounding box center [238, 187] width 96 height 9
copy p "[PERSON_NAME]"
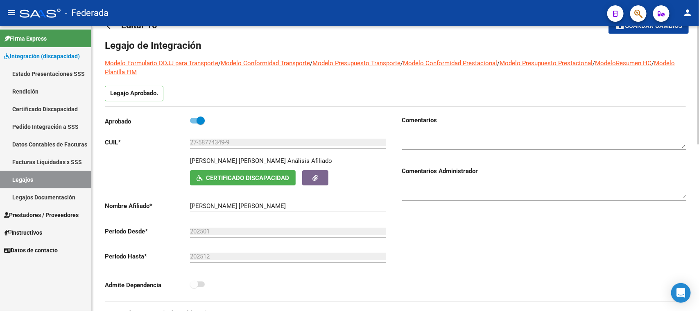
scroll to position [51, 0]
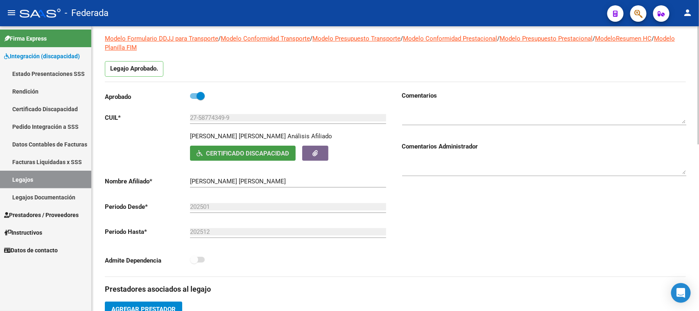
click at [240, 148] on button "Certificado Discapacidad" at bounding box center [243, 152] width 106 height 15
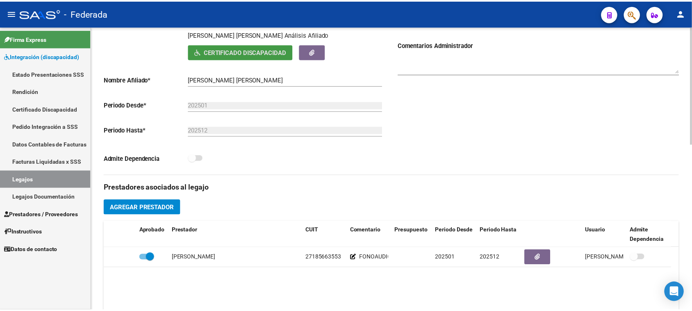
scroll to position [154, 0]
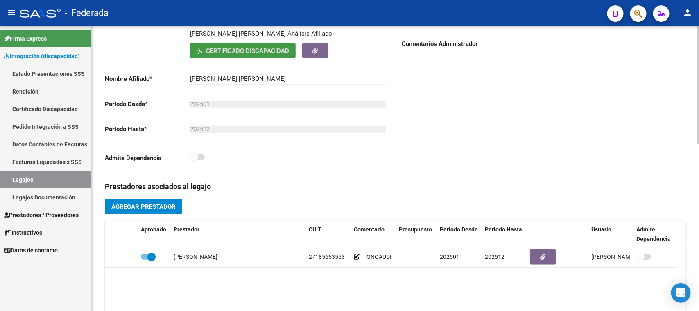
click at [175, 205] on span "Agregar Prestador" at bounding box center [143, 206] width 64 height 7
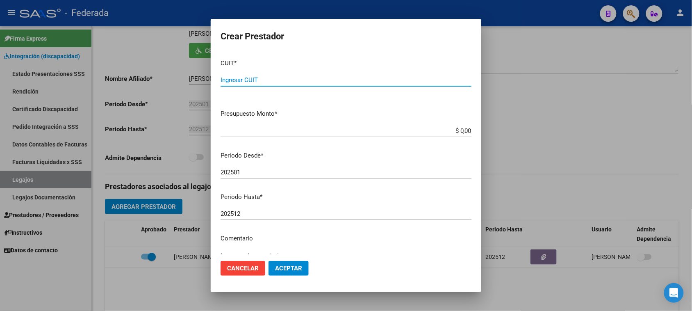
paste input "27-20458577-1"
type input "27-20458577-1"
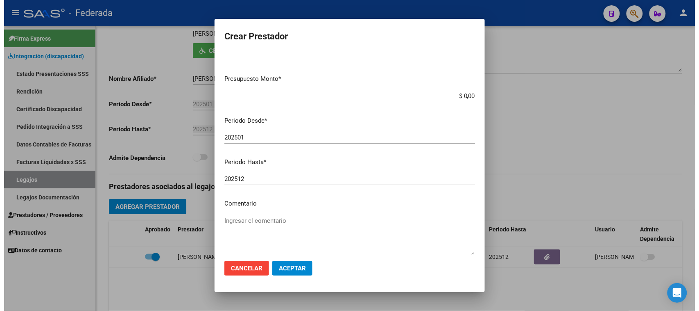
scroll to position [78, 0]
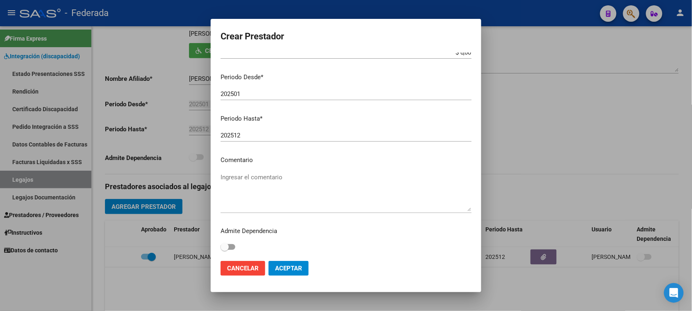
click at [261, 178] on textarea "Ingresar el comentario" at bounding box center [345, 191] width 251 height 39
paste textarea "KINESIOLOGÍA"
type textarea "KINESIOLOGÍA"
click at [279, 265] on span "Aceptar" at bounding box center [288, 267] width 27 height 7
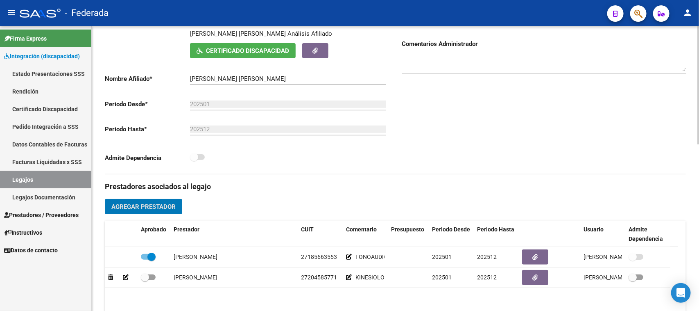
scroll to position [205, 0]
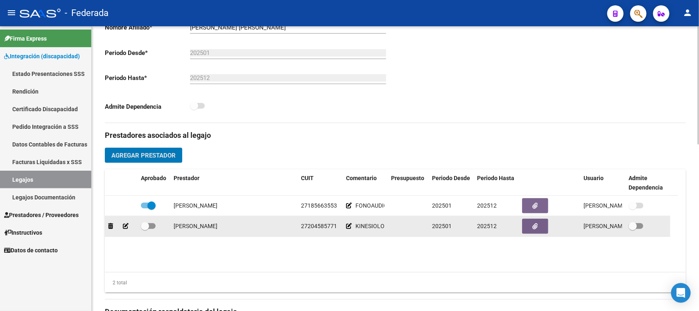
click at [147, 224] on span at bounding box center [145, 226] width 8 height 8
click at [145, 229] on input "checkbox" at bounding box center [145, 229] width 0 height 0
checkbox input "true"
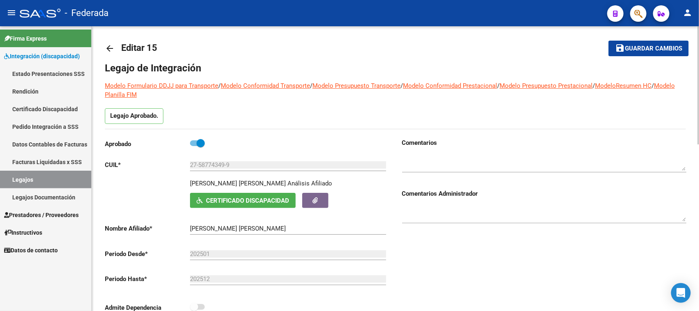
scroll to position [0, 0]
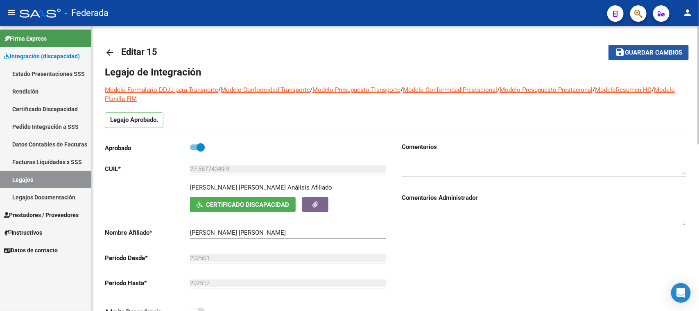
click at [620, 52] on mat-icon "save" at bounding box center [620, 52] width 10 height 10
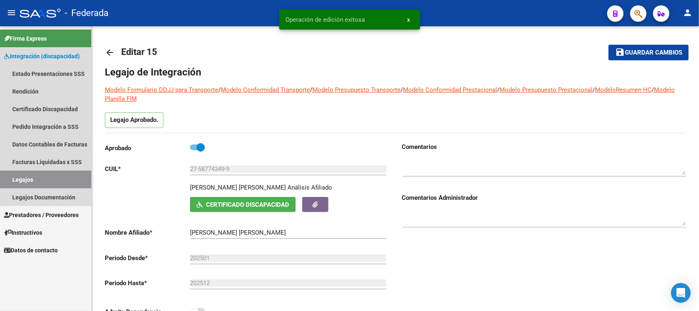
click at [65, 177] on link "Legajos" at bounding box center [45, 179] width 91 height 18
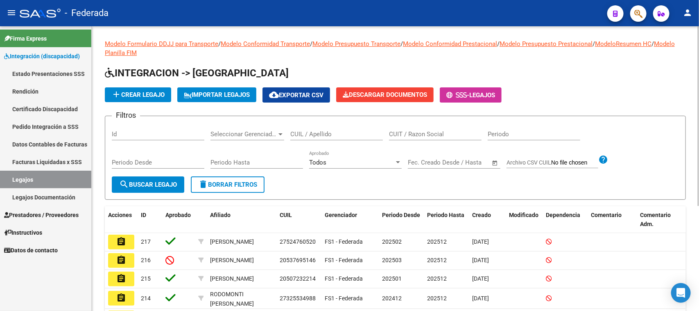
click at [321, 131] on input "CUIL / Apellido" at bounding box center [336, 133] width 93 height 7
paste input "20575664653"
type input "20575664653"
click at [169, 183] on span "search Buscar Legajo" at bounding box center [148, 184] width 58 height 7
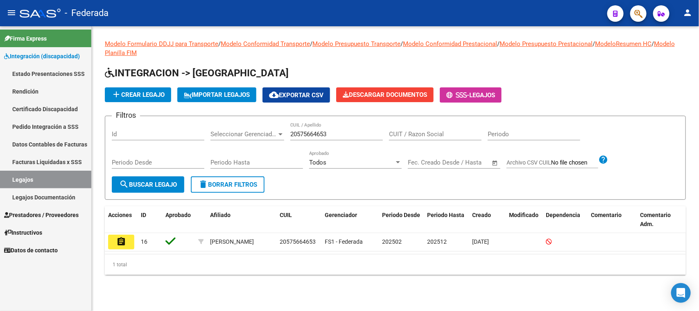
drag, startPoint x: 122, startPoint y: 243, endPoint x: 126, endPoint y: 245, distance: 4.4
click at [126, 245] on button "assignment" at bounding box center [121, 241] width 26 height 15
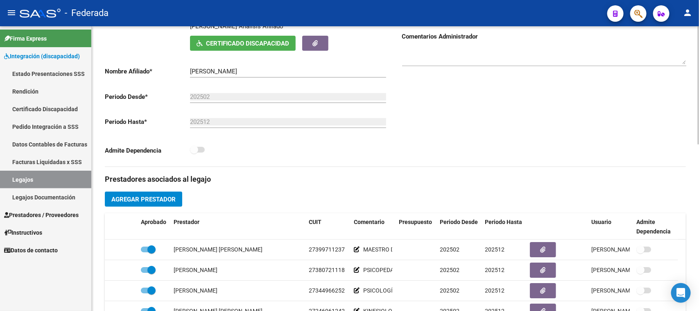
scroll to position [102, 0]
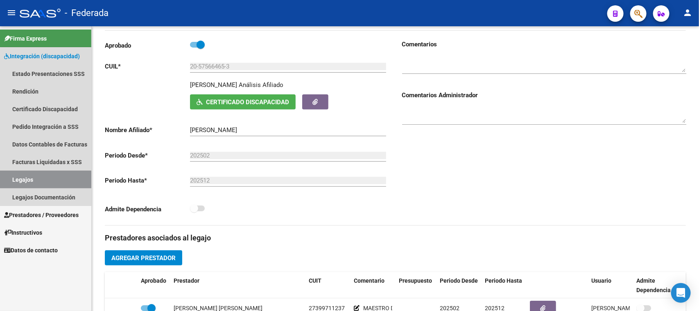
click at [51, 177] on link "Legajos" at bounding box center [45, 179] width 91 height 18
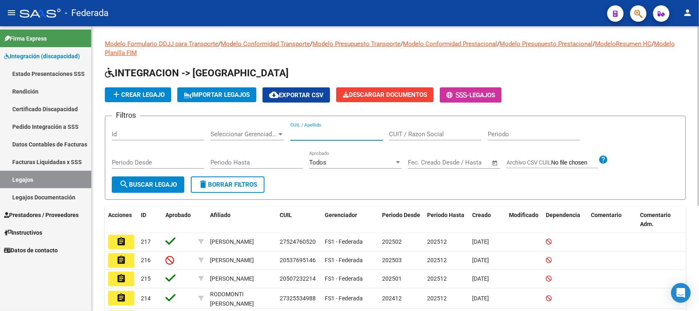
click at [345, 130] on input "CUIL / Apellido" at bounding box center [336, 133] width 93 height 7
paste input "27555345130"
type input "27555345130"
click at [160, 182] on span "search Buscar Legajo" at bounding box center [148, 184] width 58 height 7
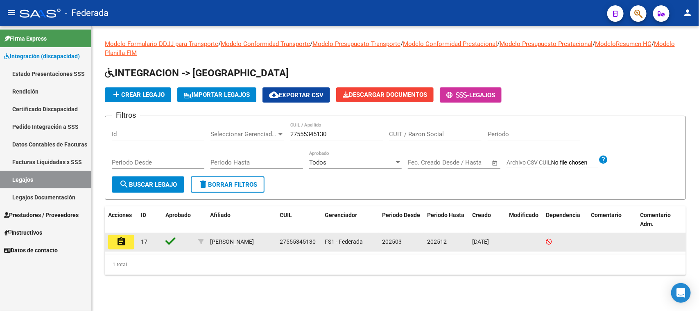
click at [118, 240] on mat-icon "assignment" at bounding box center [121, 241] width 10 height 10
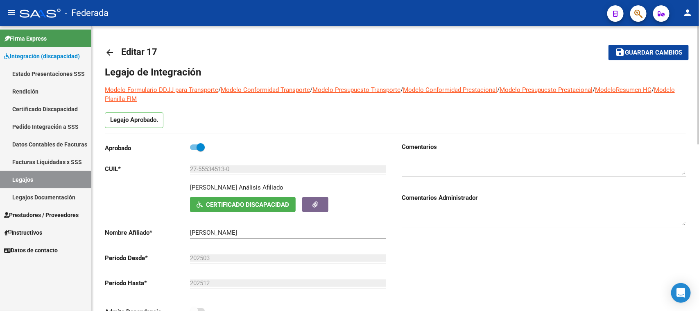
click at [639, 54] on span "Guardar cambios" at bounding box center [653, 52] width 57 height 7
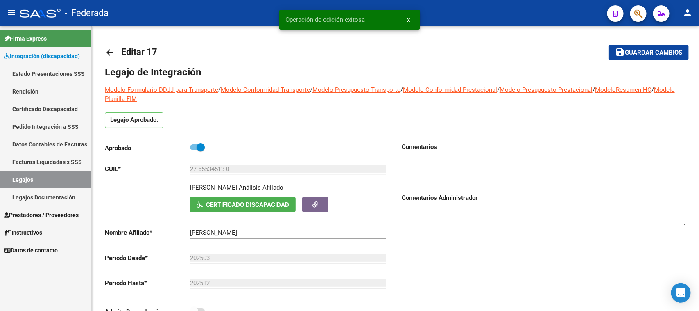
click at [412, 17] on button "x" at bounding box center [409, 19] width 16 height 15
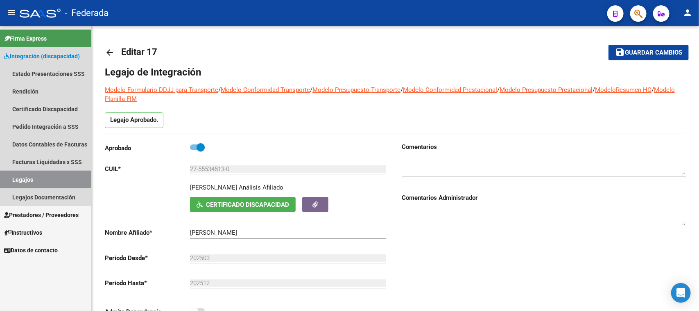
click at [43, 175] on link "Legajos" at bounding box center [45, 179] width 91 height 18
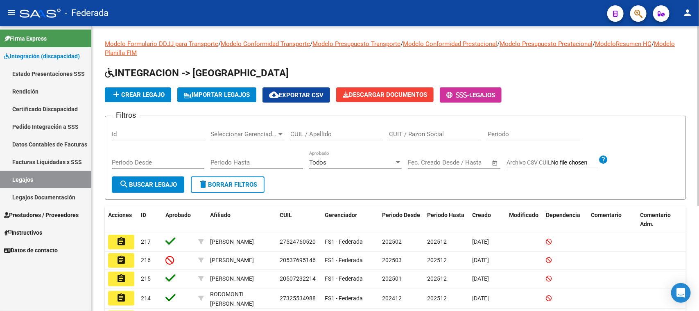
click at [313, 134] on input "CUIL / Apellido" at bounding box center [336, 133] width 93 height 7
paste input "27300142465"
type input "27300142465"
click at [168, 185] on span "search Buscar Legajo" at bounding box center [148, 184] width 58 height 7
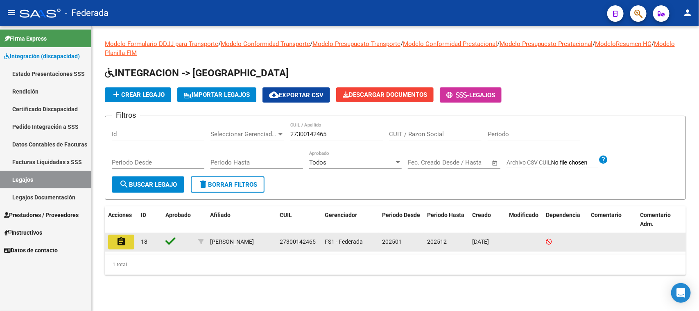
click at [123, 238] on mat-icon "assignment" at bounding box center [121, 241] width 10 height 10
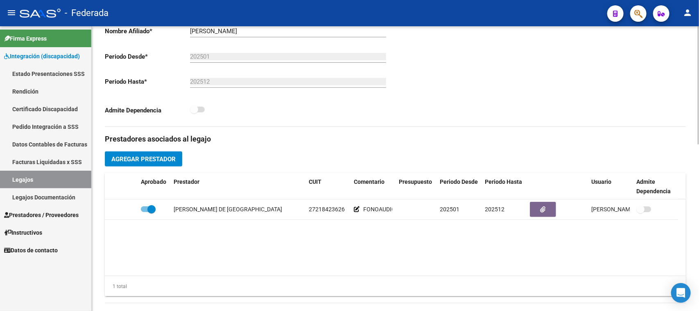
scroll to position [205, 0]
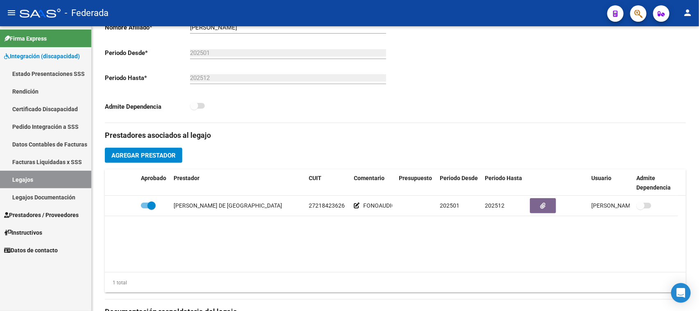
click at [68, 177] on link "Legajos" at bounding box center [45, 179] width 91 height 18
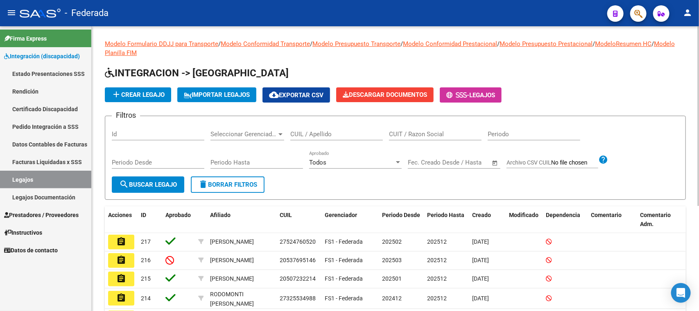
click at [319, 133] on input "CUIL / Apellido" at bounding box center [336, 133] width 93 height 7
paste input "27414898578"
type input "27414898578"
click at [170, 181] on span "search Buscar Legajo" at bounding box center [148, 184] width 58 height 7
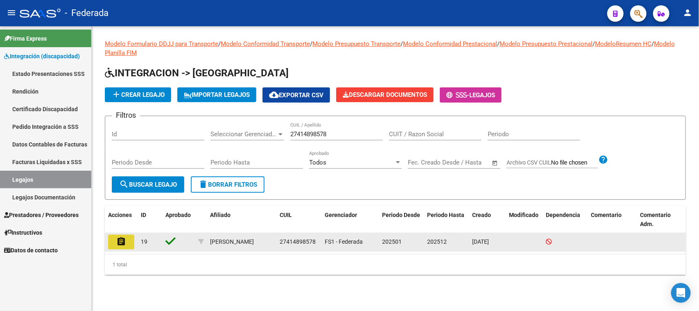
click at [121, 239] on mat-icon "assignment" at bounding box center [121, 241] width 10 height 10
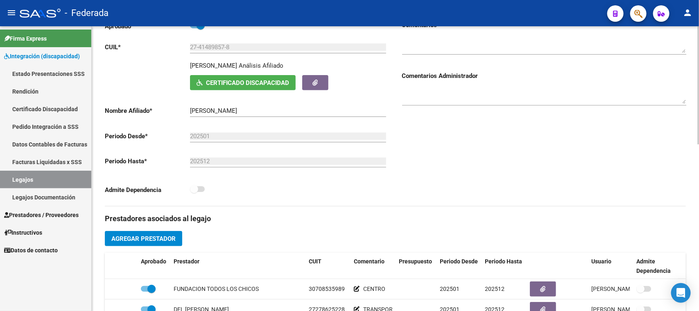
scroll to position [102, 0]
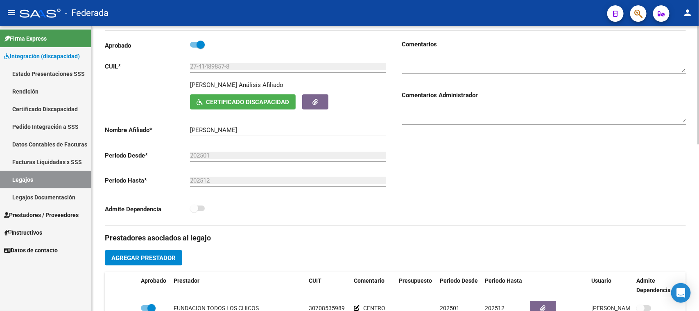
click at [200, 129] on input "[PERSON_NAME]" at bounding box center [288, 129] width 196 height 7
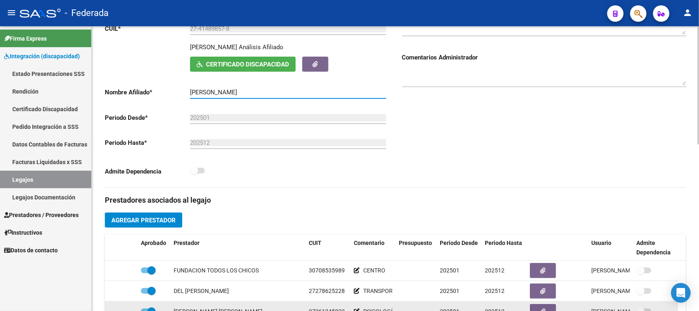
scroll to position [0, 0]
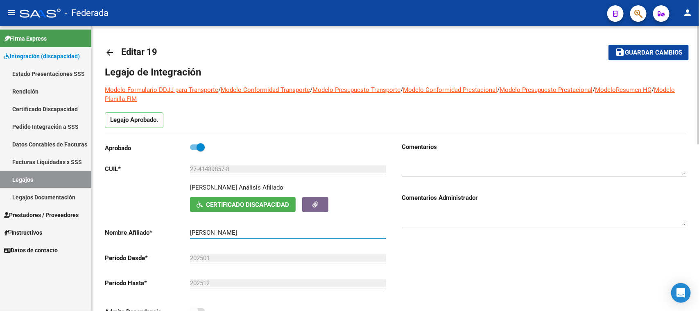
click at [634, 49] on span "Guardar cambios" at bounding box center [653, 52] width 57 height 7
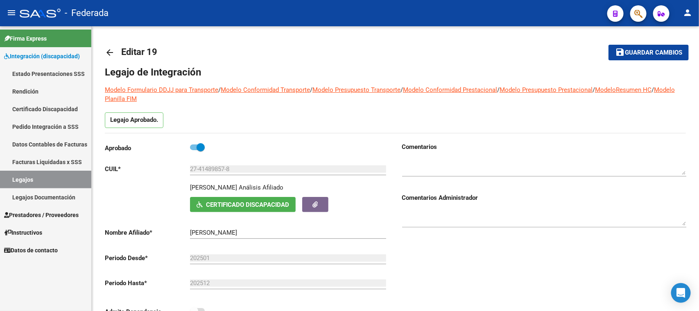
click at [61, 171] on link "Legajos" at bounding box center [45, 179] width 91 height 18
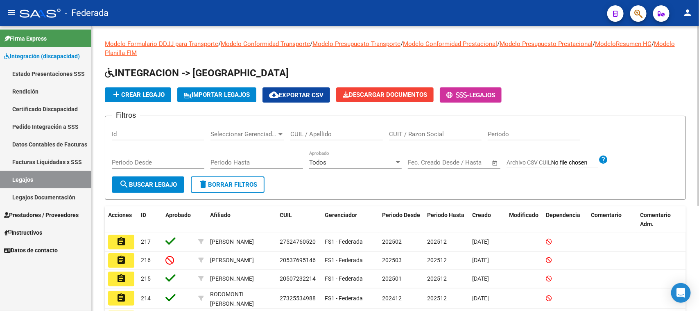
click at [304, 130] on input "CUIL / Apellido" at bounding box center [336, 133] width 93 height 7
paste input "20546161065"
type input "20546161065"
click at [168, 177] on button "search Buscar Legajo" at bounding box center [148, 184] width 73 height 16
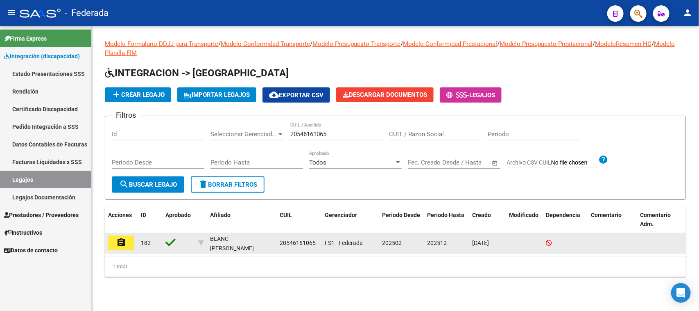
click at [124, 242] on mat-icon "assignment" at bounding box center [121, 242] width 10 height 10
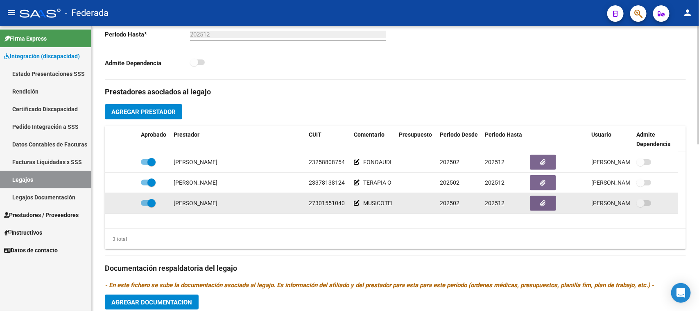
scroll to position [256, 0]
